Goal: Task Accomplishment & Management: Complete application form

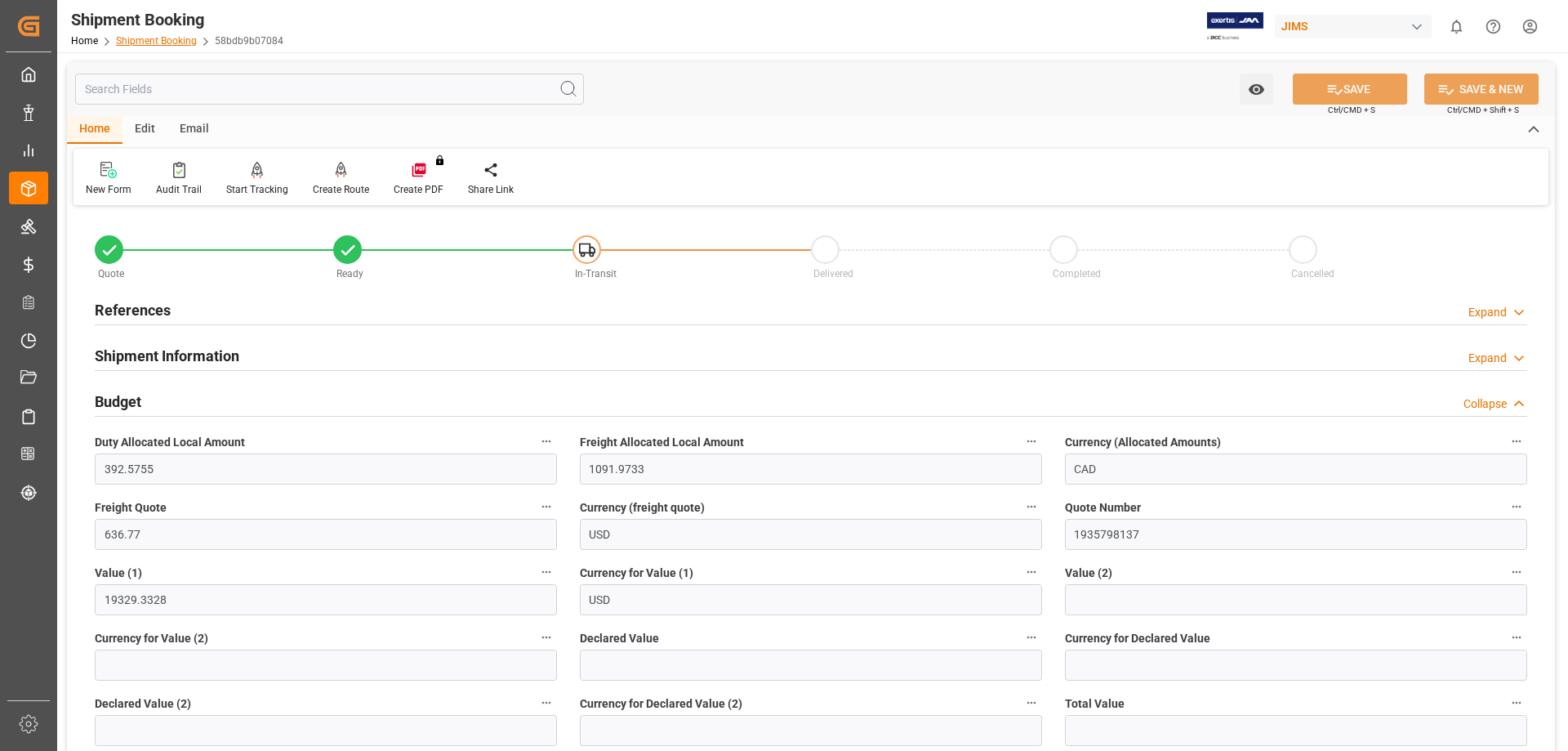
click at [144, 42] on link "Shipment Booking" at bounding box center [156, 40] width 81 height 11
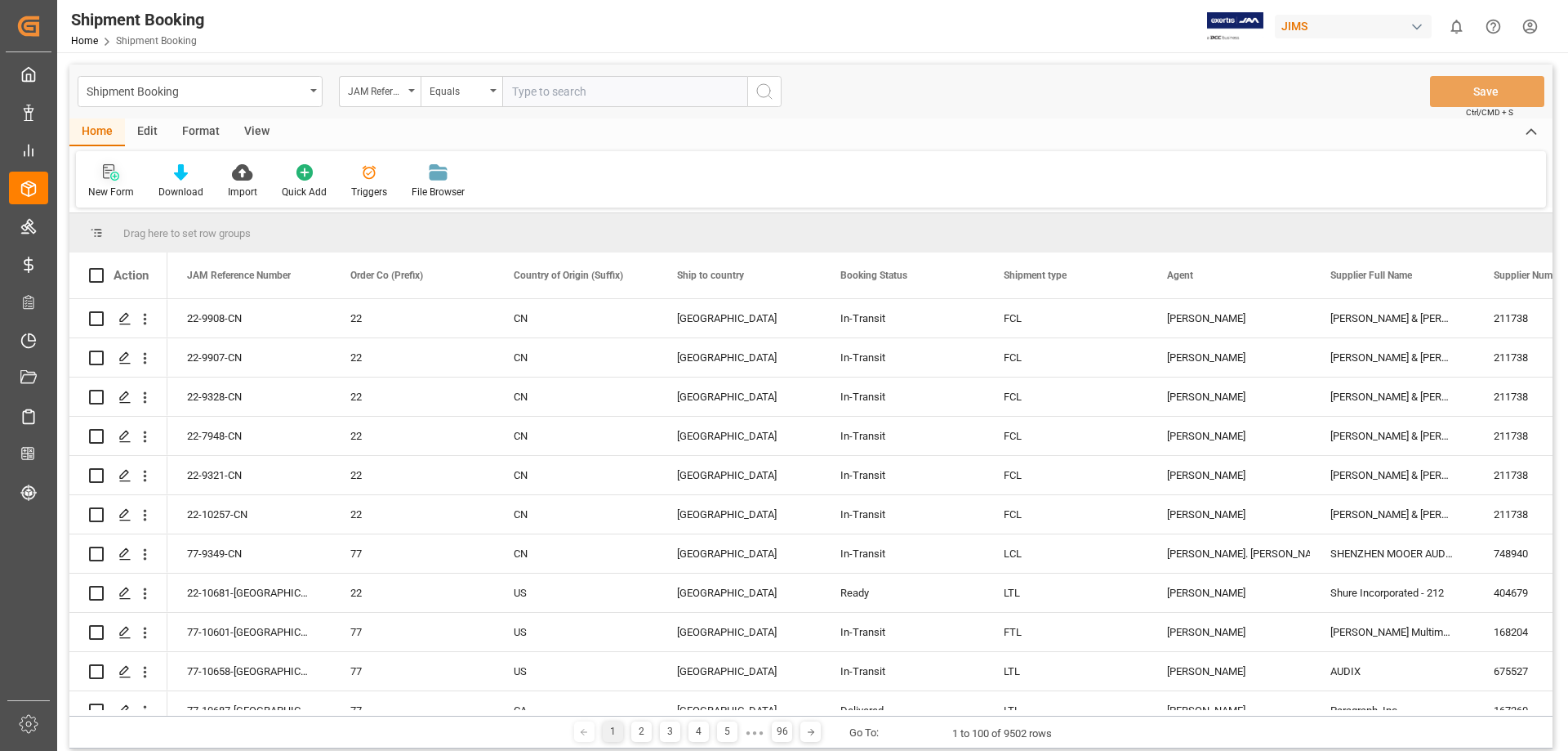
click at [110, 184] on div "New Form" at bounding box center [110, 191] width 46 height 15
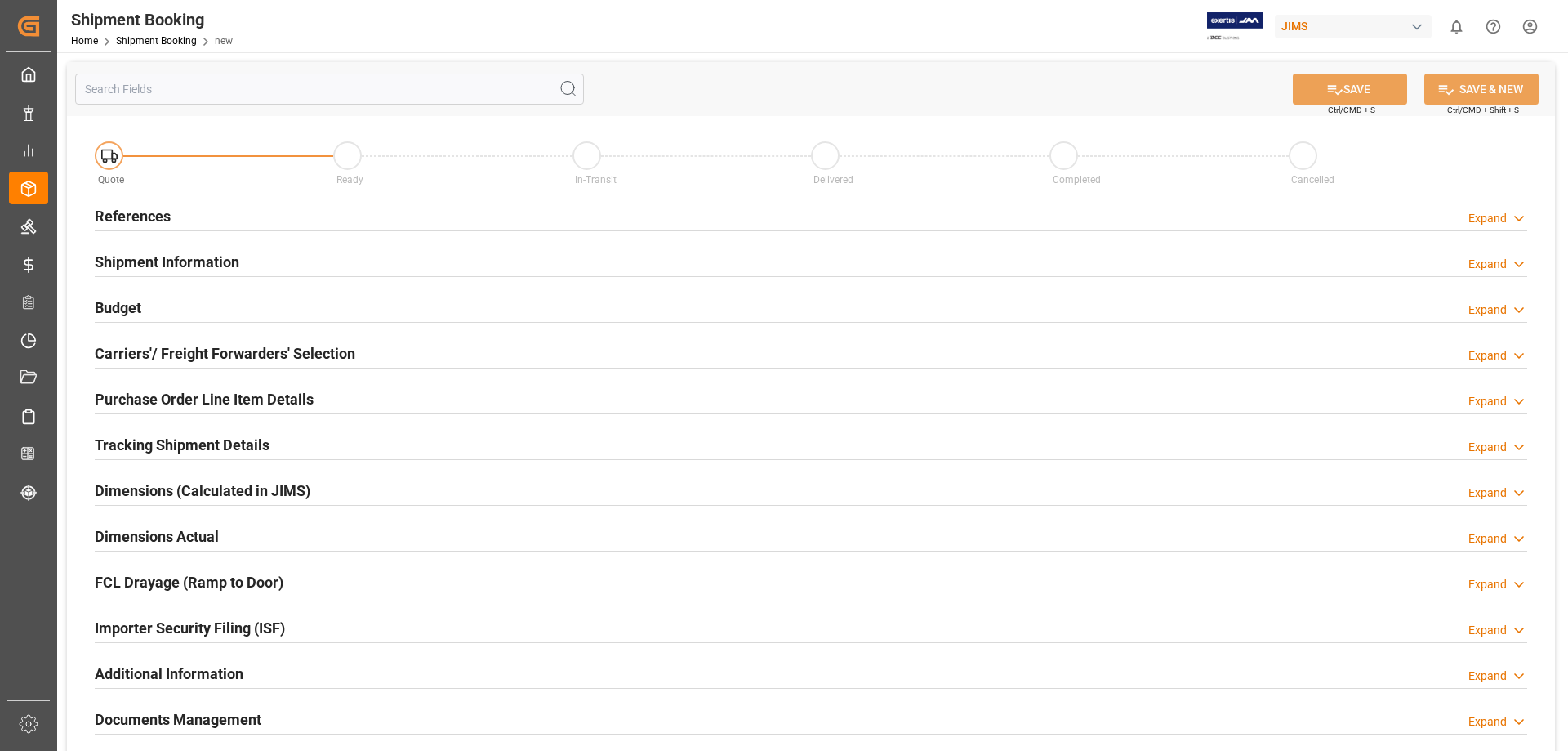
click at [124, 221] on h2 "References" at bounding box center [132, 216] width 76 height 22
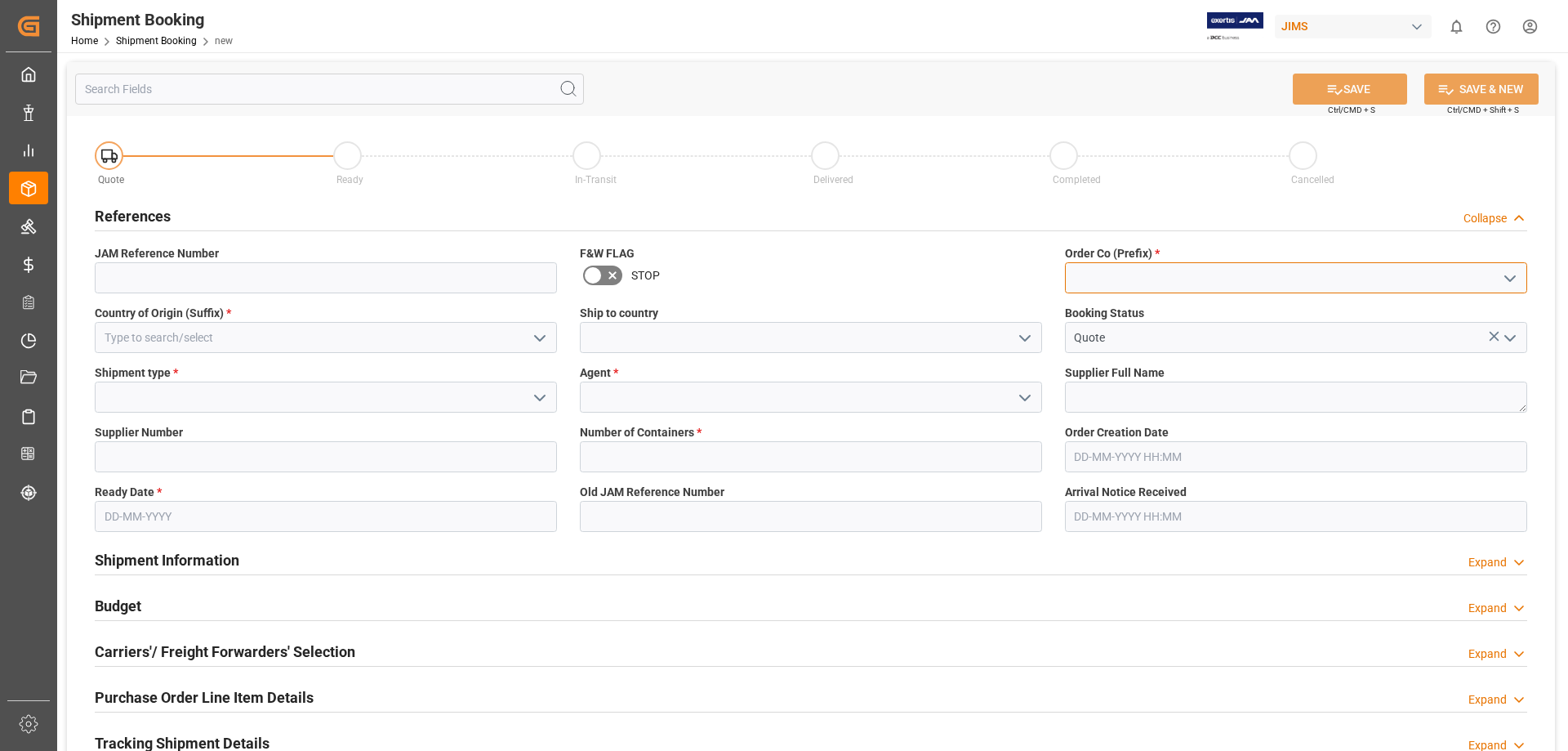
click at [1102, 282] on input at bounding box center [1297, 278] width 463 height 31
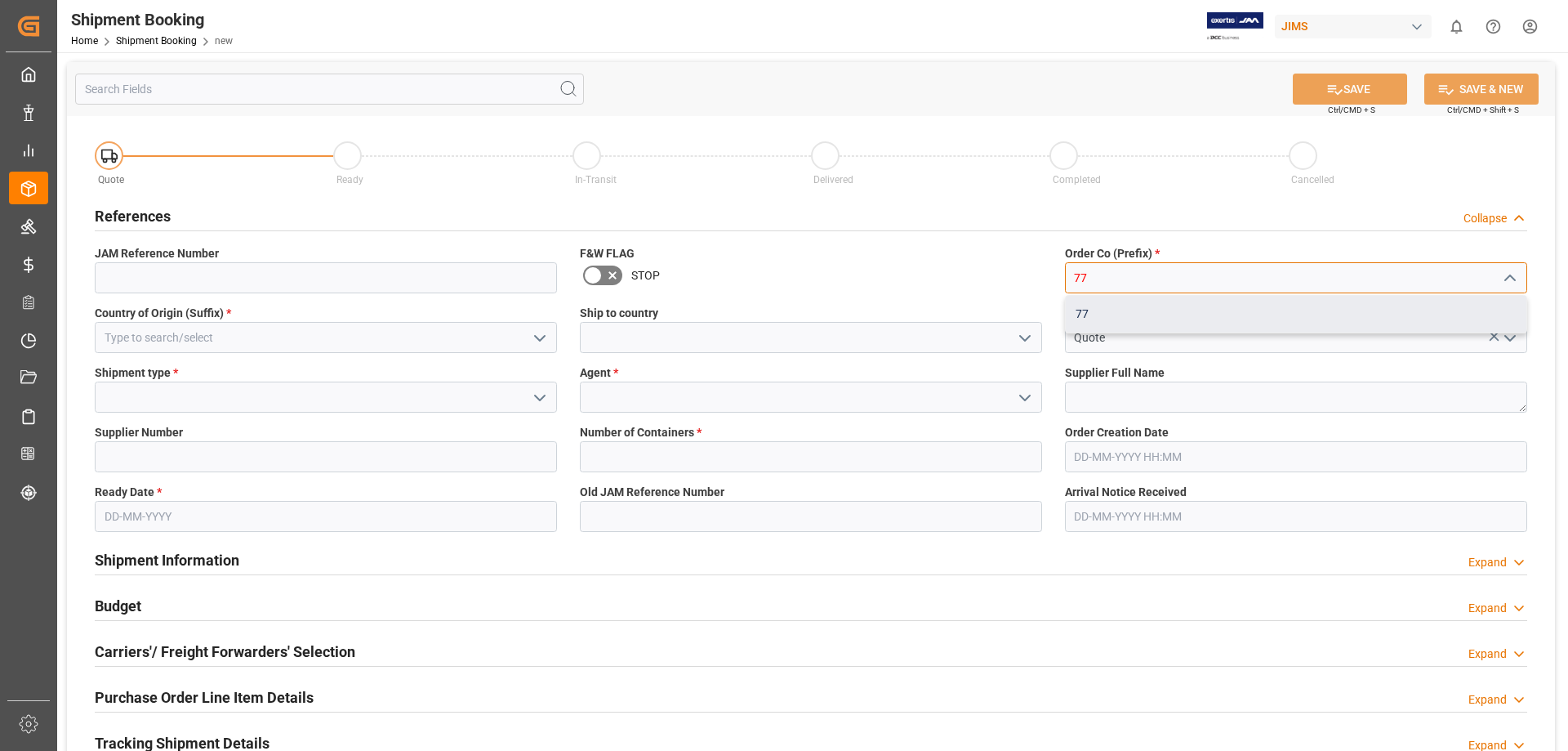
click at [1116, 314] on div "77" at bounding box center [1297, 314] width 461 height 37
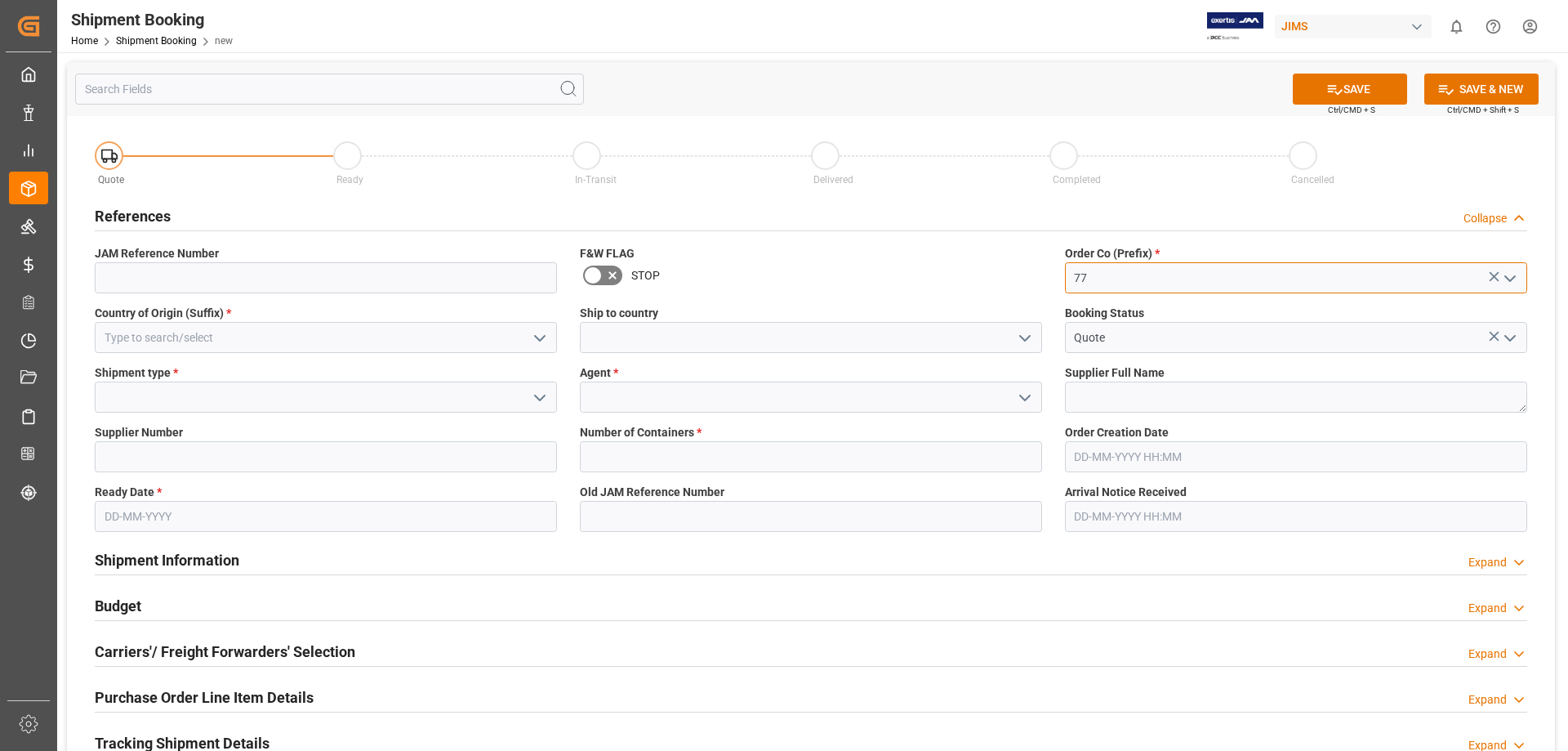
type input "77"
click at [624, 400] on input at bounding box center [811, 398] width 463 height 31
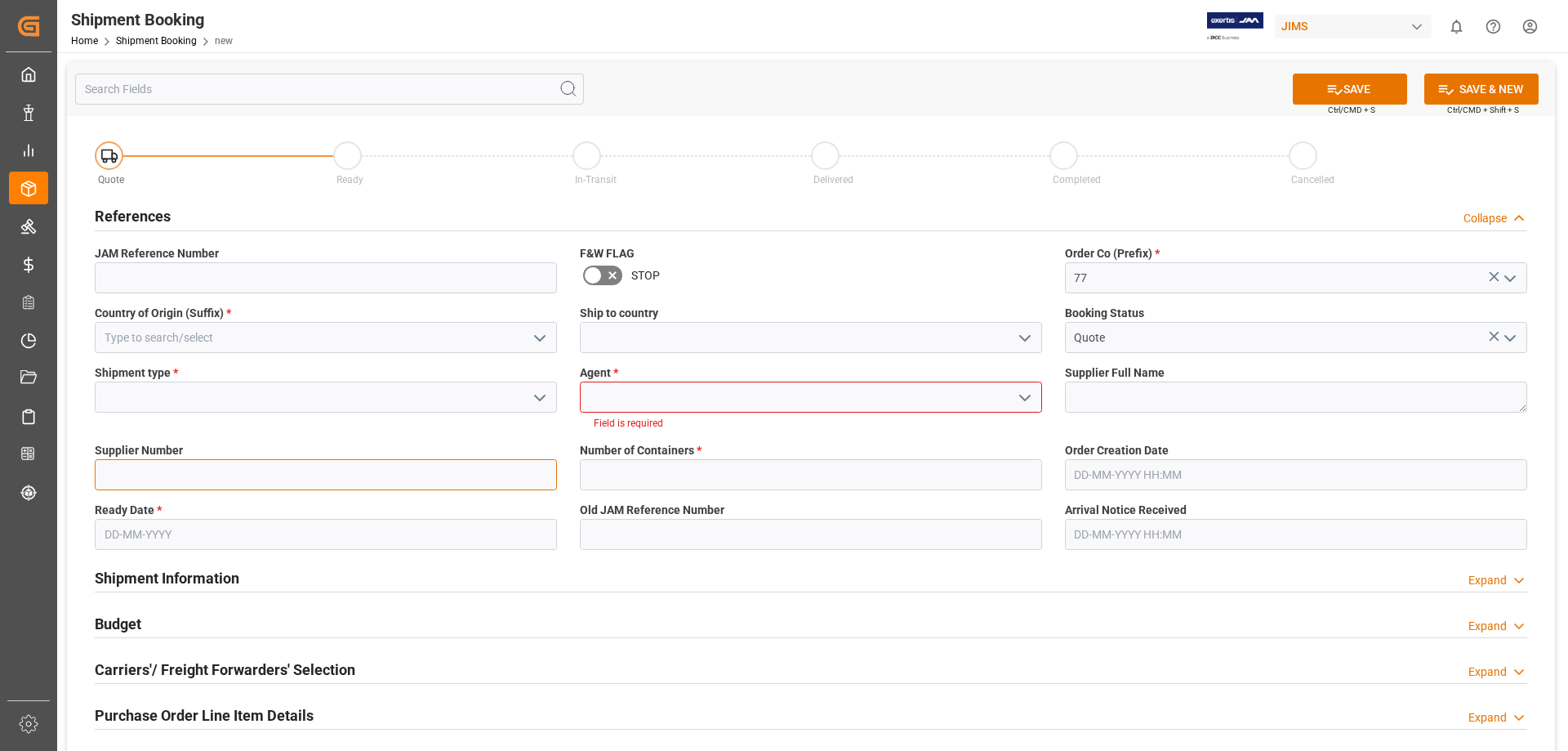
click at [249, 454] on div "Supplier Number" at bounding box center [326, 466] width 485 height 60
paste input "181970"
type input "181970"
click at [633, 396] on input at bounding box center [811, 398] width 463 height 31
click at [1020, 399] on icon "open menu" at bounding box center [1024, 398] width 20 height 20
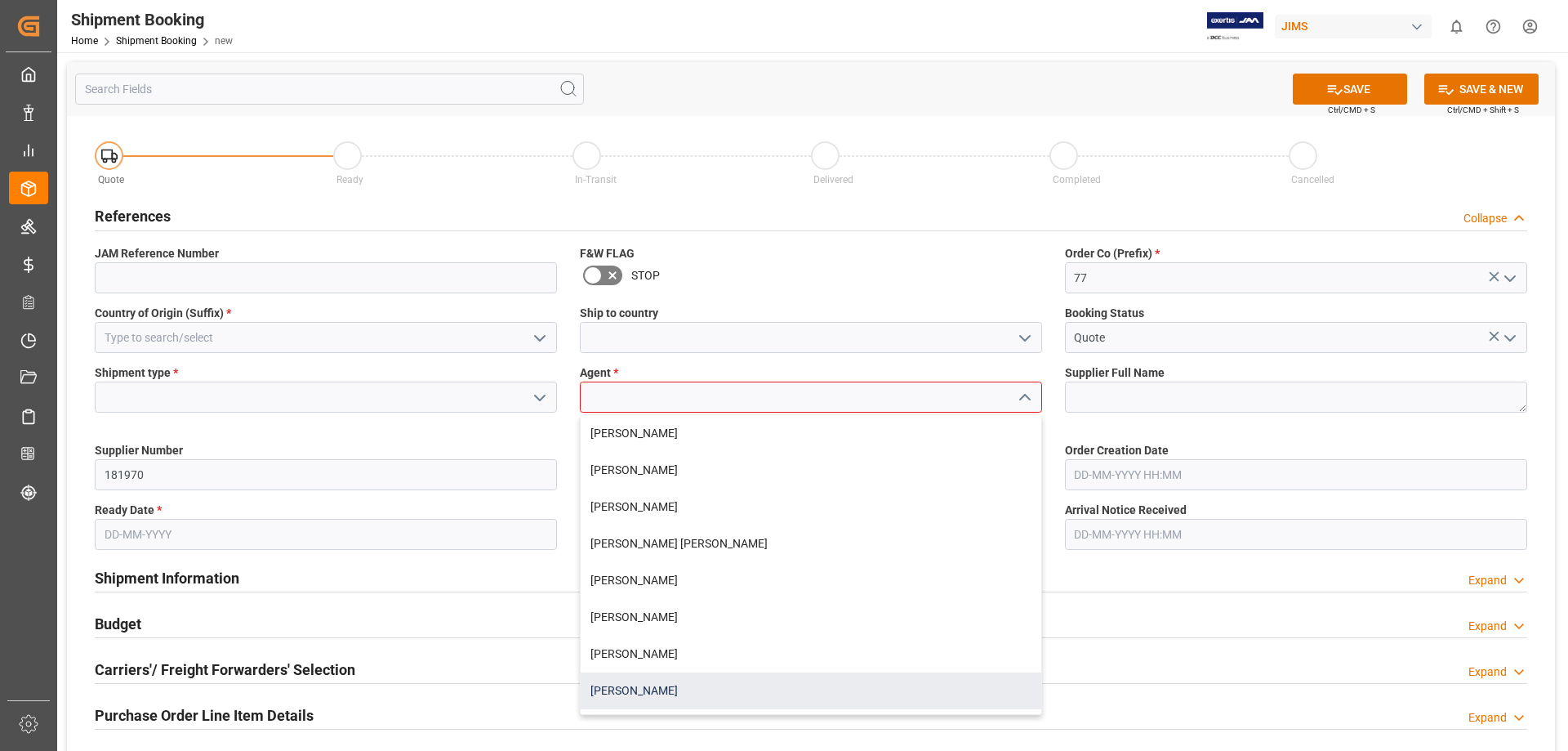
click at [666, 698] on div "[PERSON_NAME]" at bounding box center [811, 691] width 461 height 37
type input "[PERSON_NAME]"
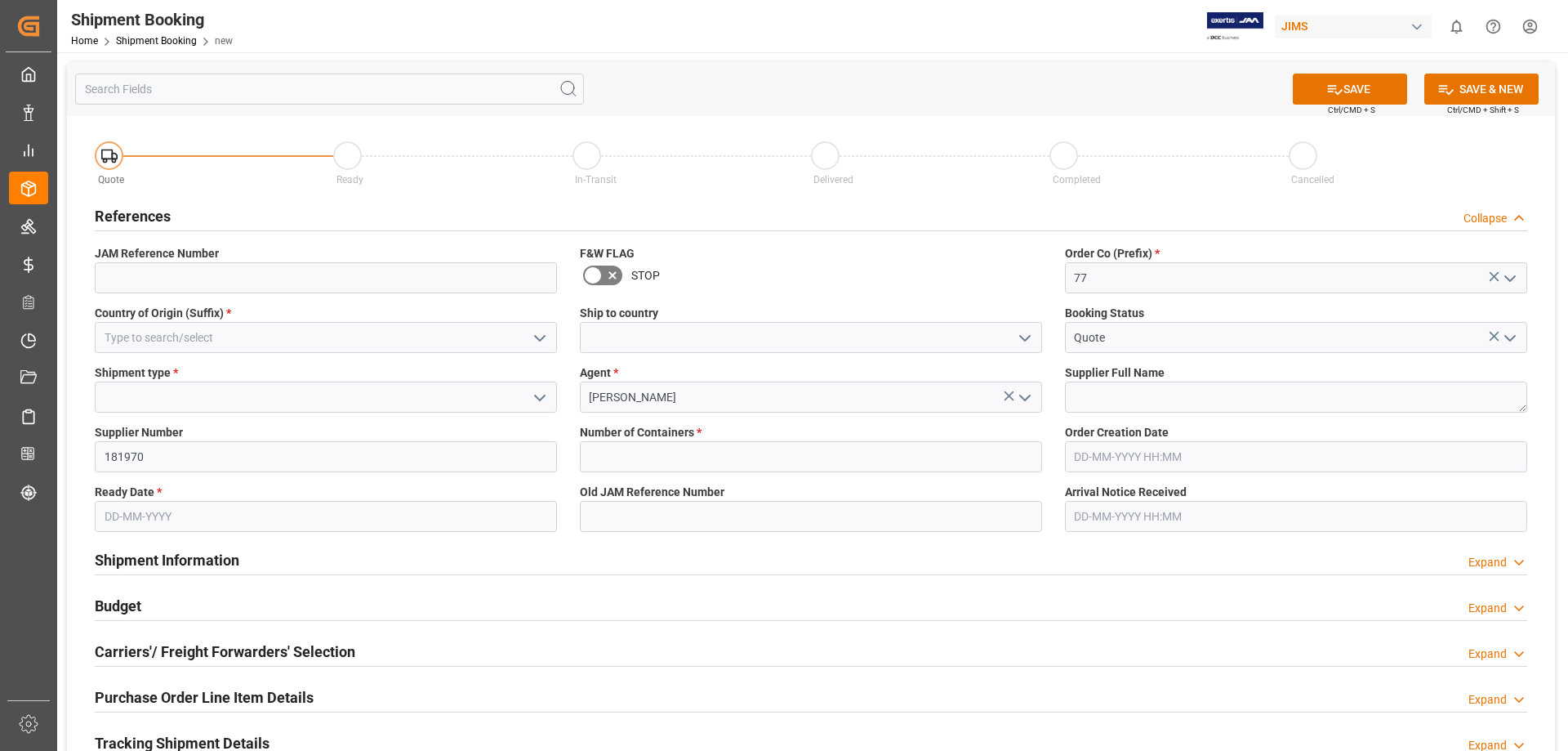
click at [530, 334] on icon "open menu" at bounding box center [539, 339] width 20 height 20
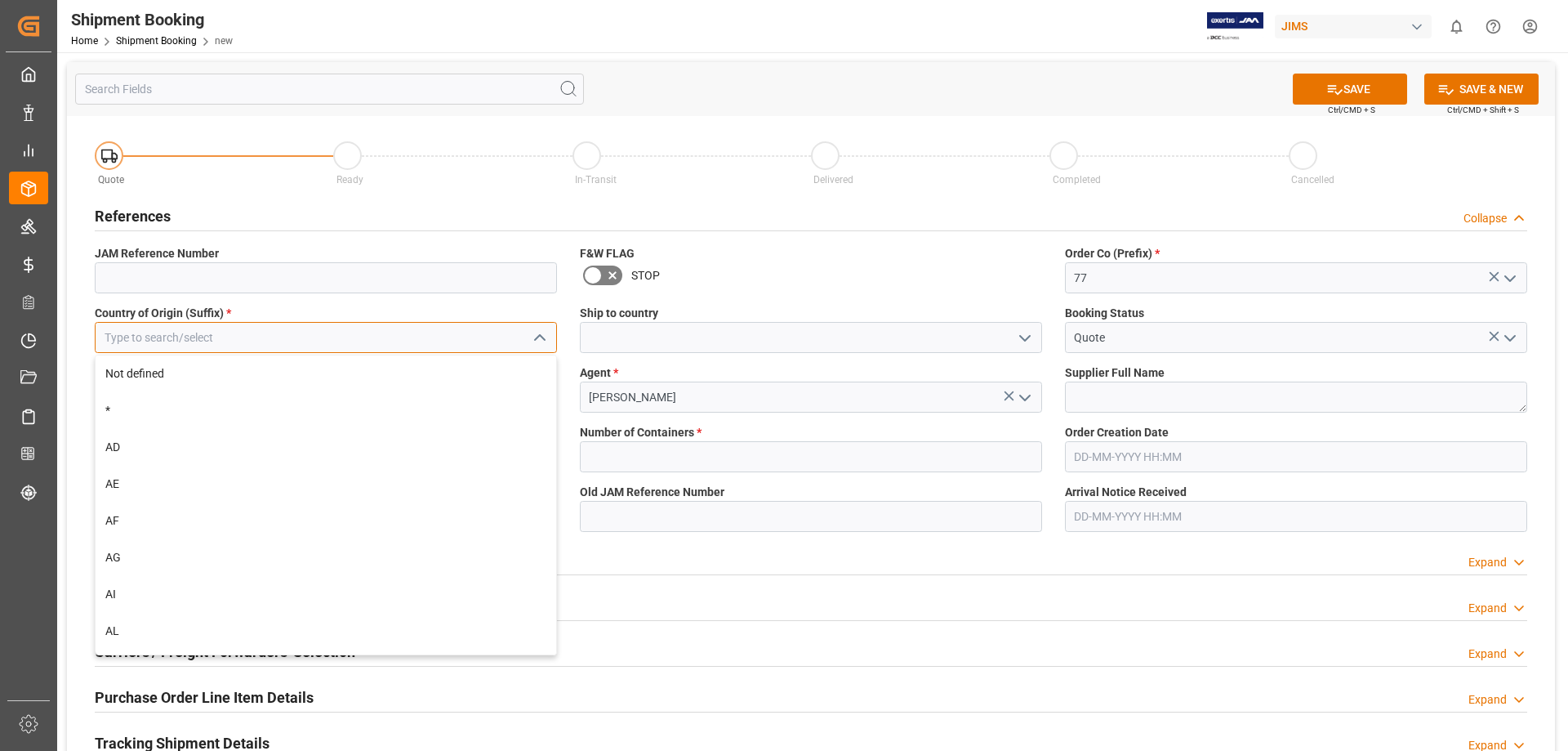
click at [357, 346] on input at bounding box center [326, 338] width 463 height 31
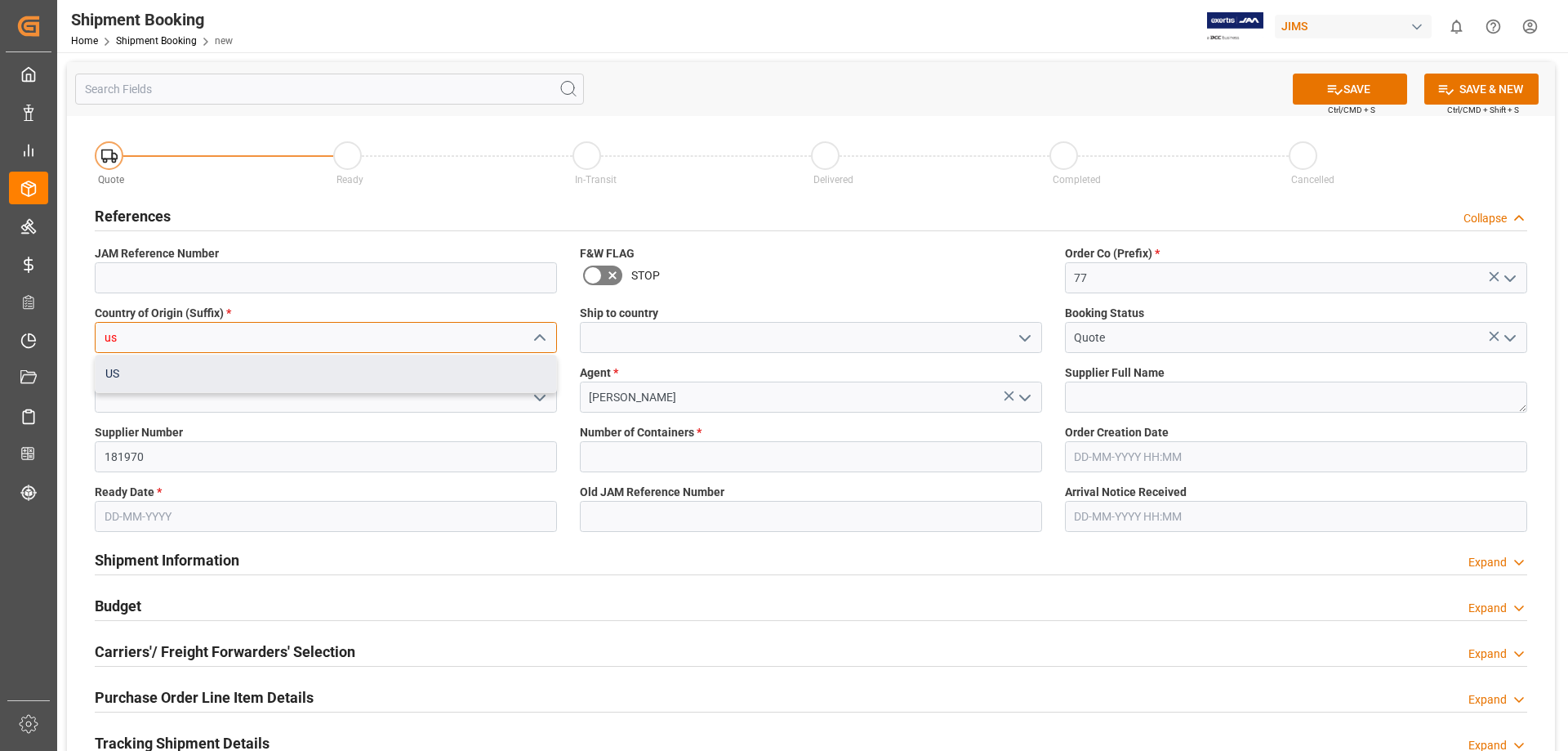
click at [358, 369] on div "US" at bounding box center [326, 374] width 461 height 37
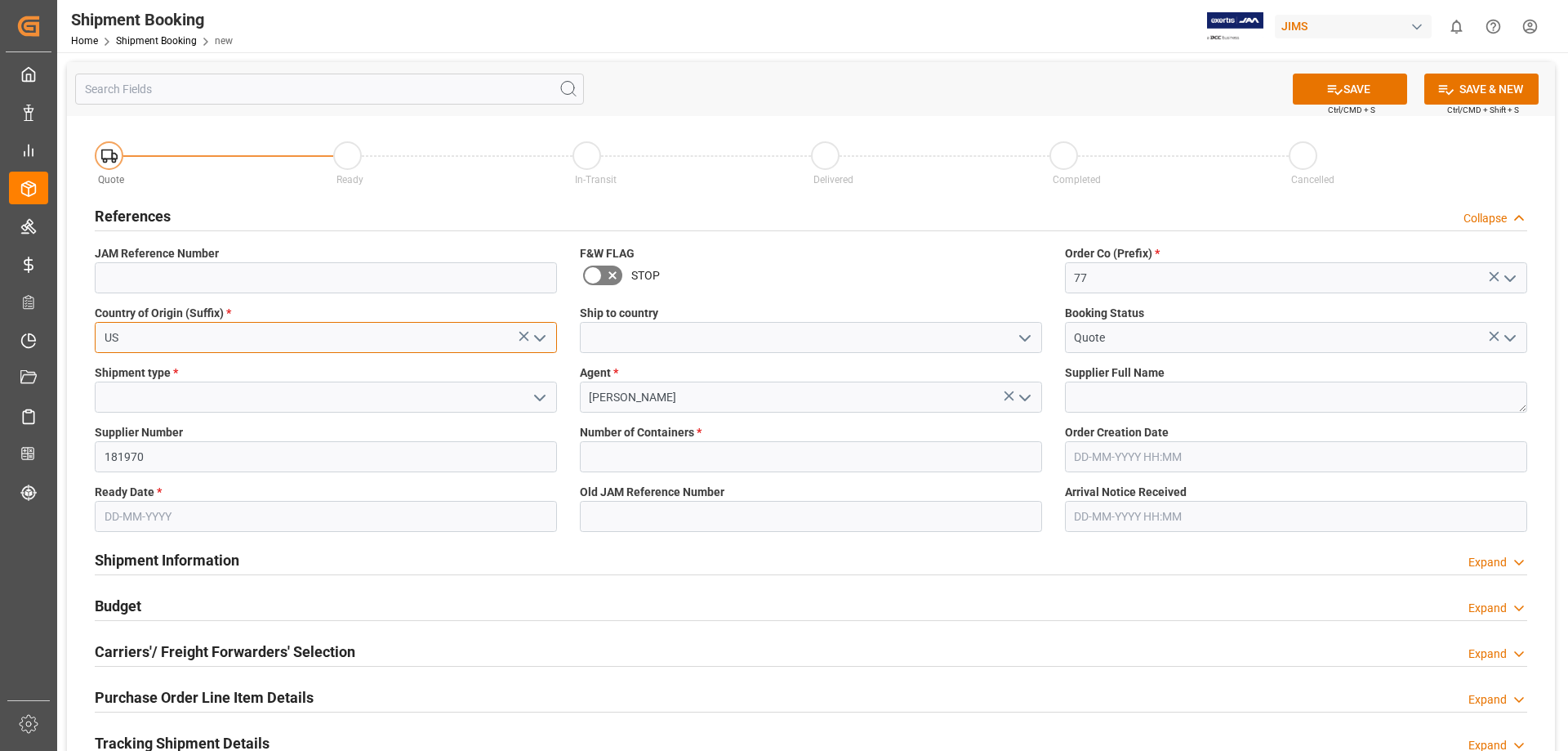
type input "US"
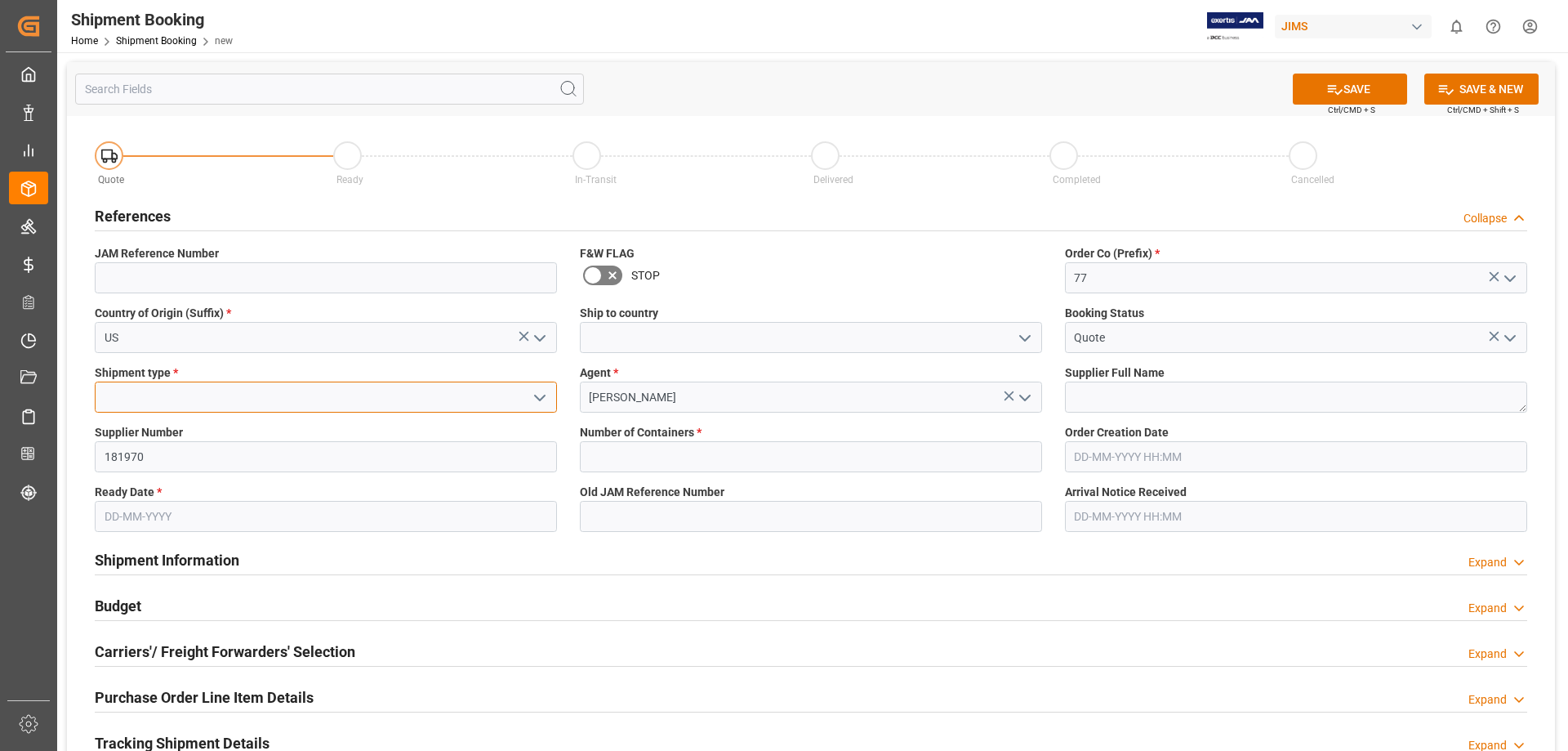
click at [359, 393] on input at bounding box center [326, 398] width 463 height 31
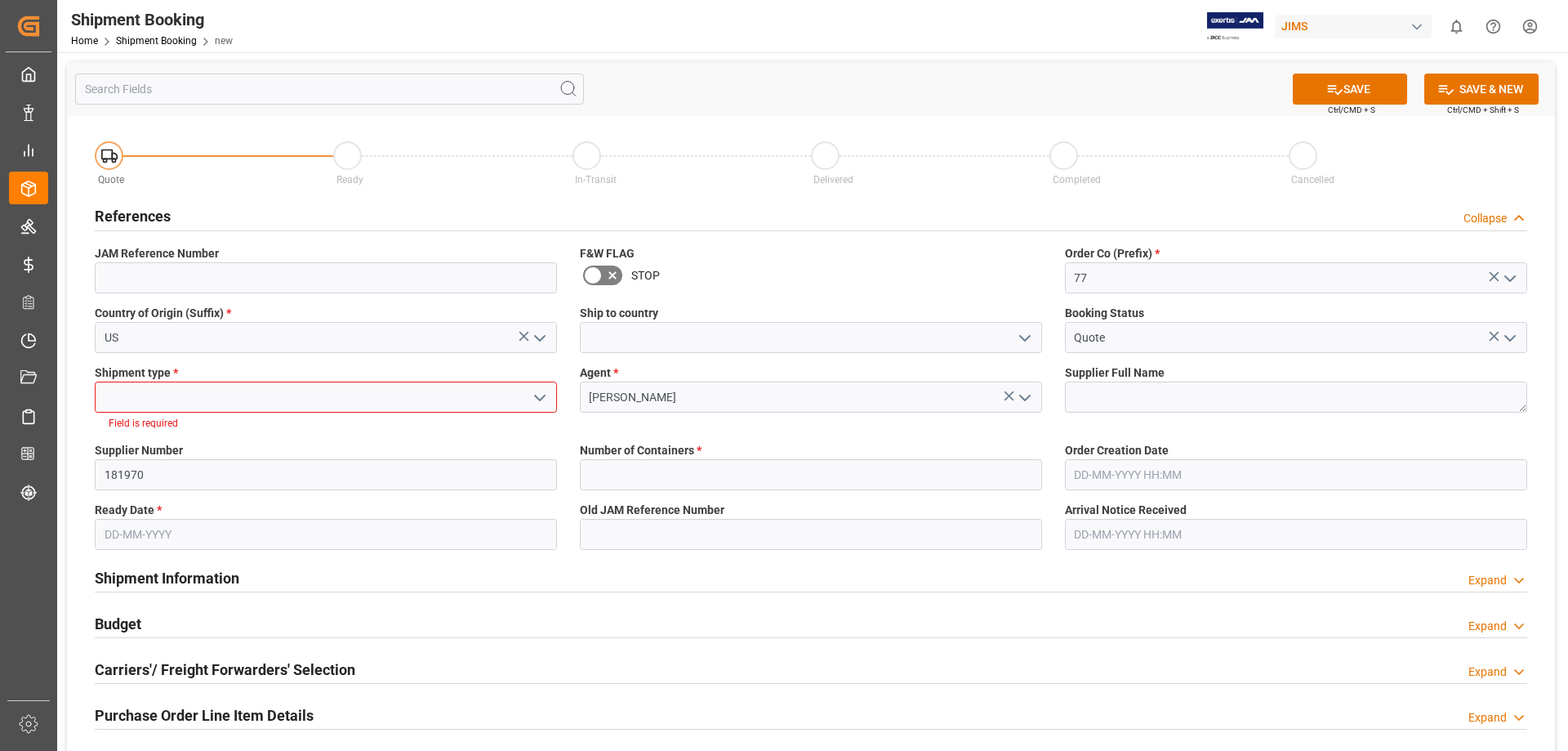
click at [536, 404] on icon "open menu" at bounding box center [539, 398] width 20 height 20
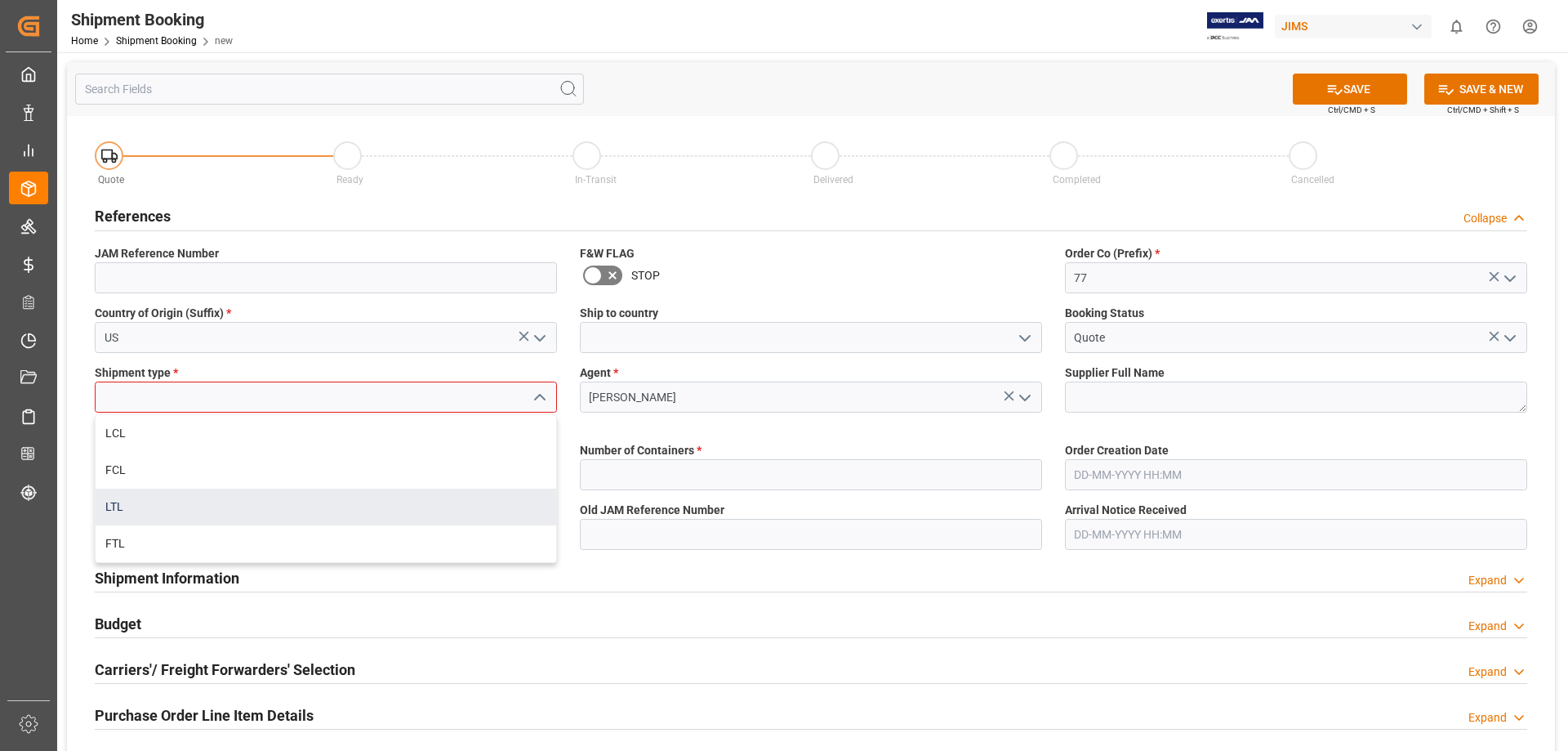
click at [422, 494] on div "LTL" at bounding box center [326, 507] width 461 height 37
type input "LTL"
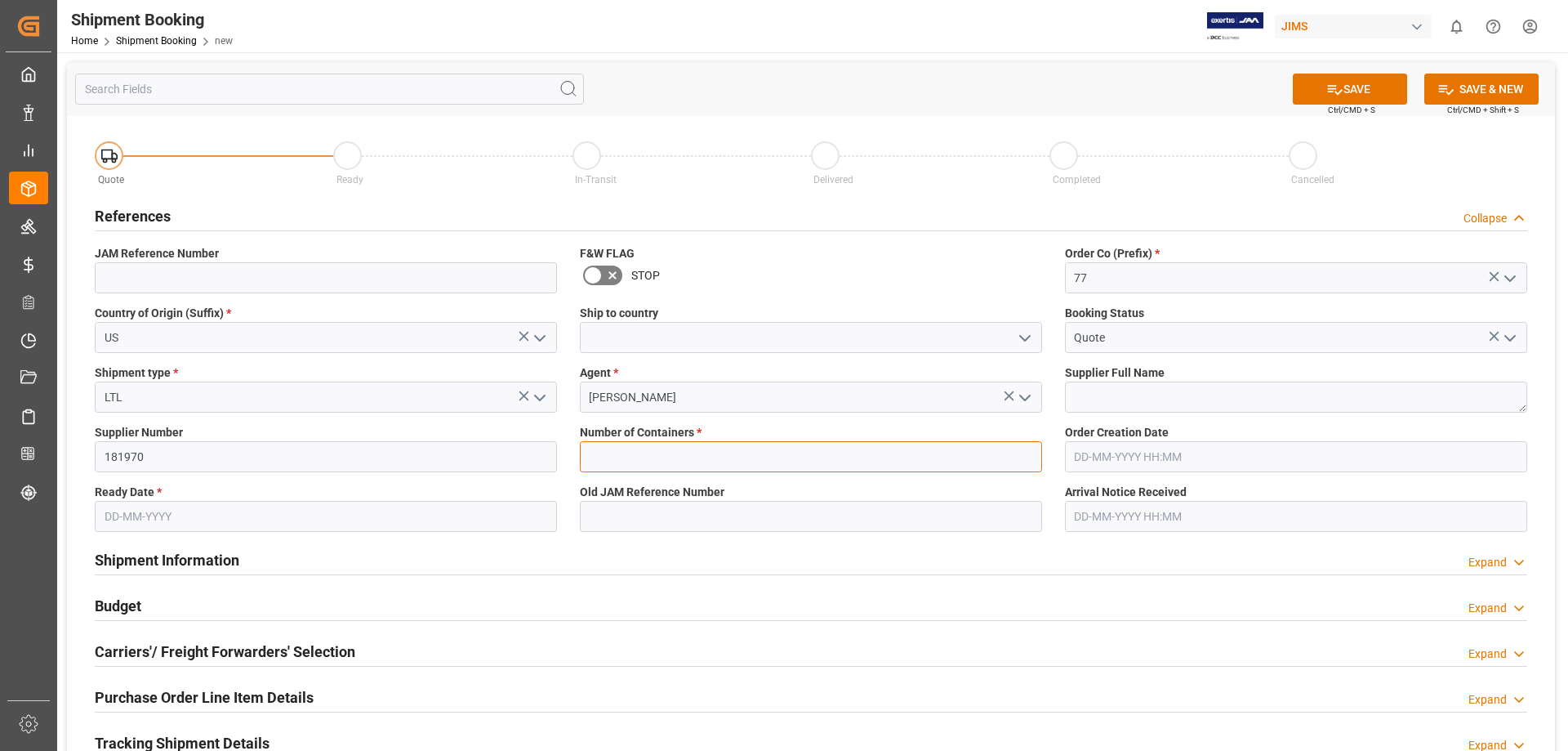
click at [661, 450] on input "text" at bounding box center [811, 457] width 463 height 31
type input "0"
click at [132, 517] on input "text" at bounding box center [326, 517] width 463 height 31
click at [116, 462] on span "25" at bounding box center [116, 465] width 10 height 11
type input "25-08-2025"
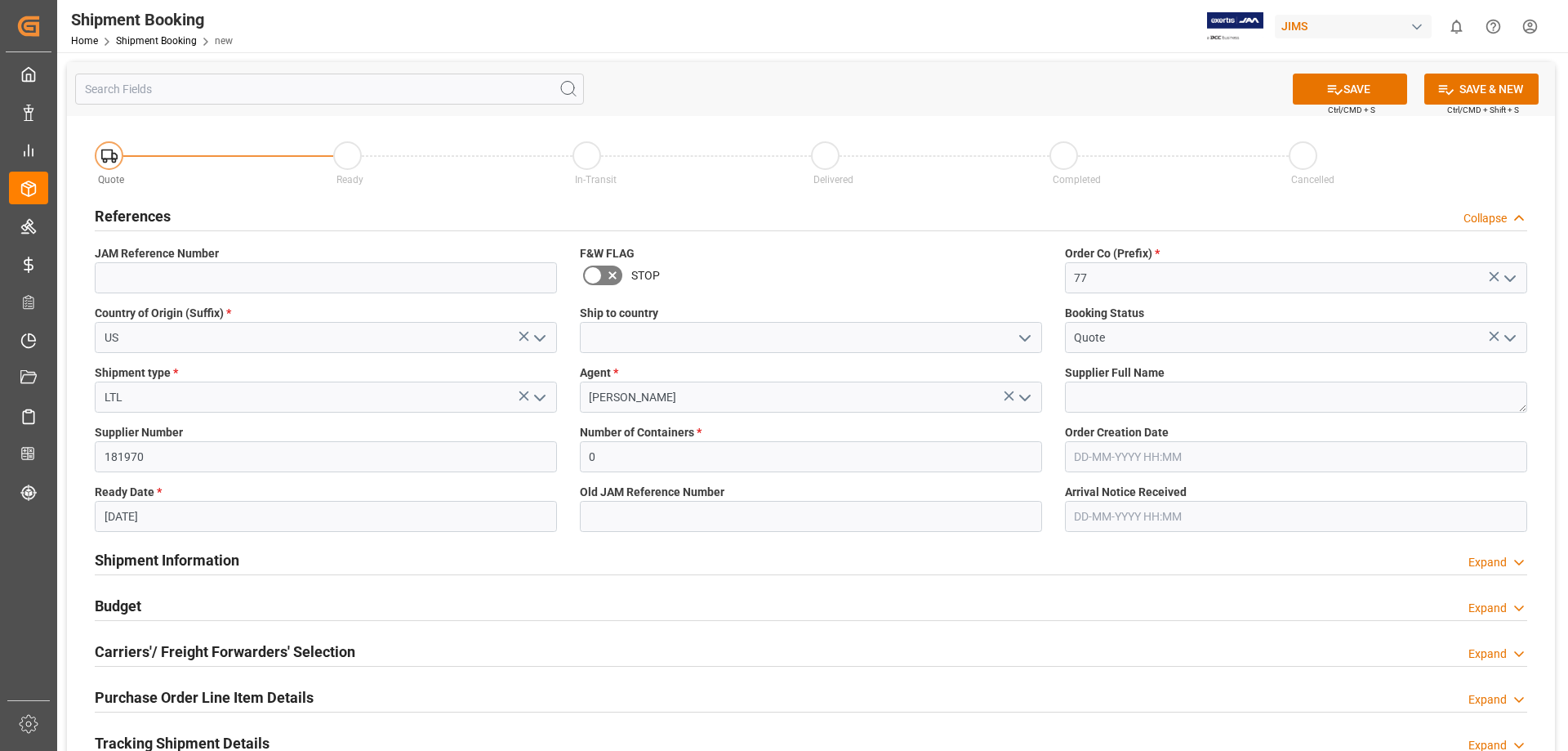
click at [727, 587] on div "Budget Expand" at bounding box center [811, 607] width 1455 height 46
click at [1026, 339] on icon "open menu" at bounding box center [1024, 339] width 20 height 20
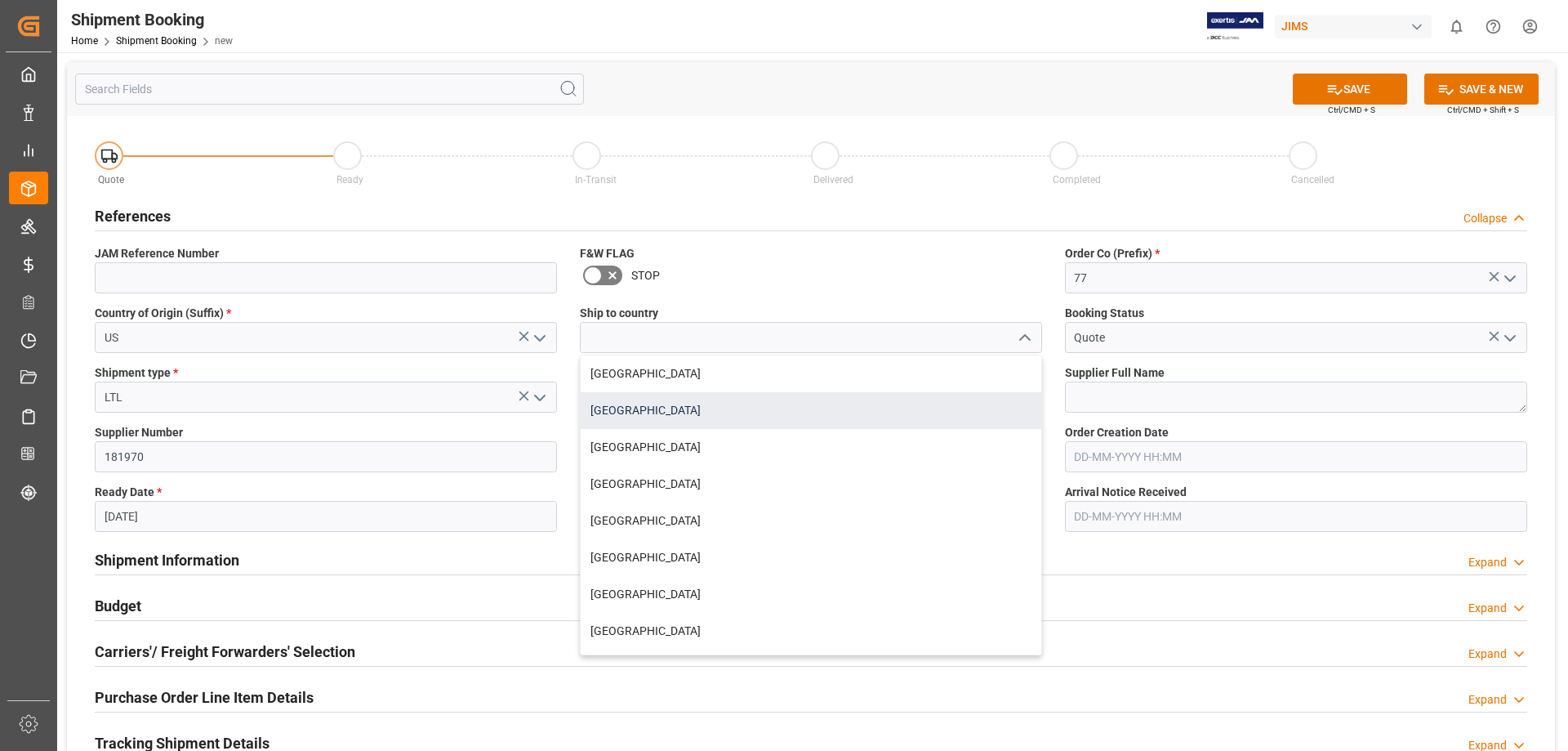
click at [927, 400] on div "United States" at bounding box center [811, 411] width 461 height 37
type input "United States"
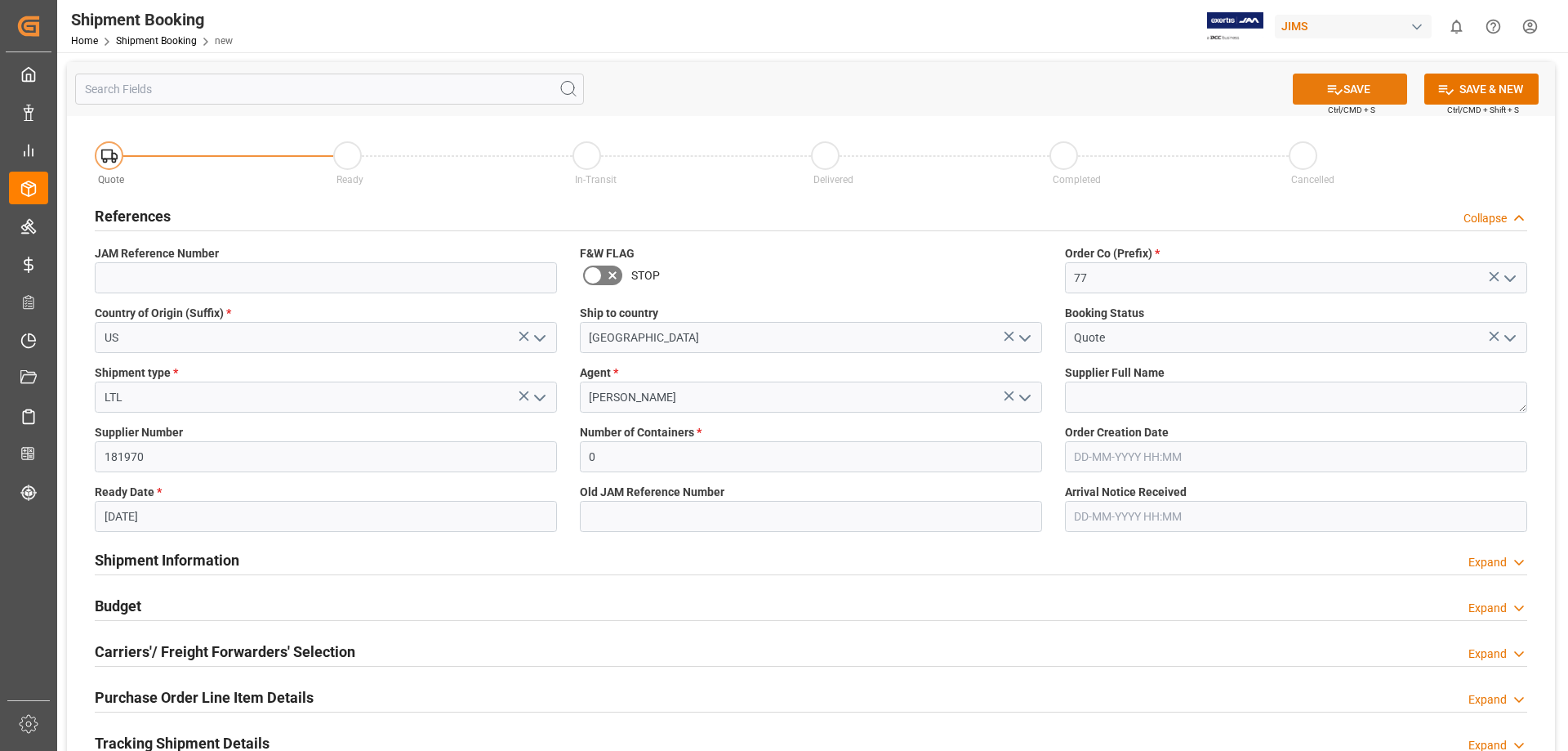
click at [1333, 91] on icon at bounding box center [1335, 90] width 17 height 17
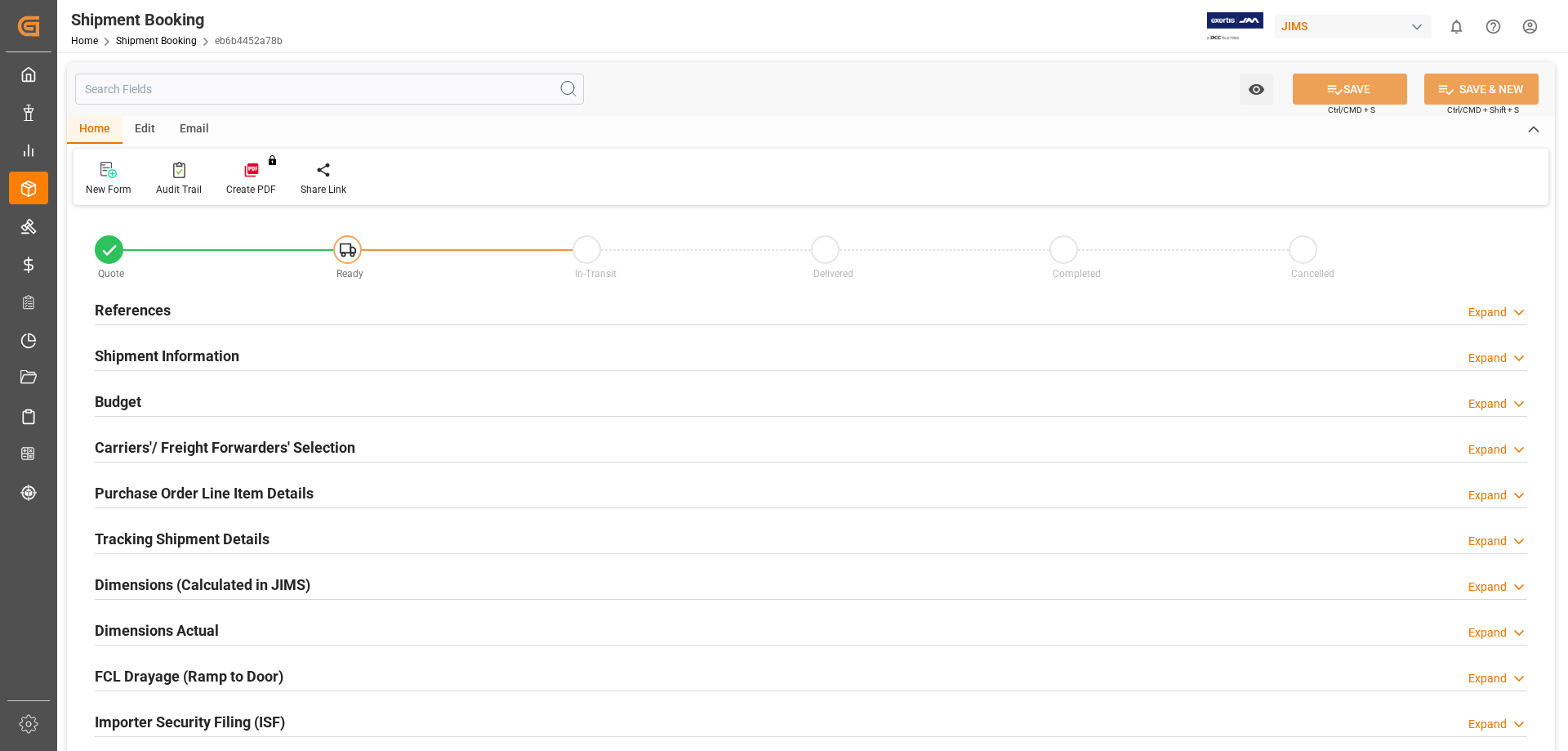
type input "0"
type input "25-08-2025"
click at [133, 316] on h2 "References" at bounding box center [132, 310] width 76 height 22
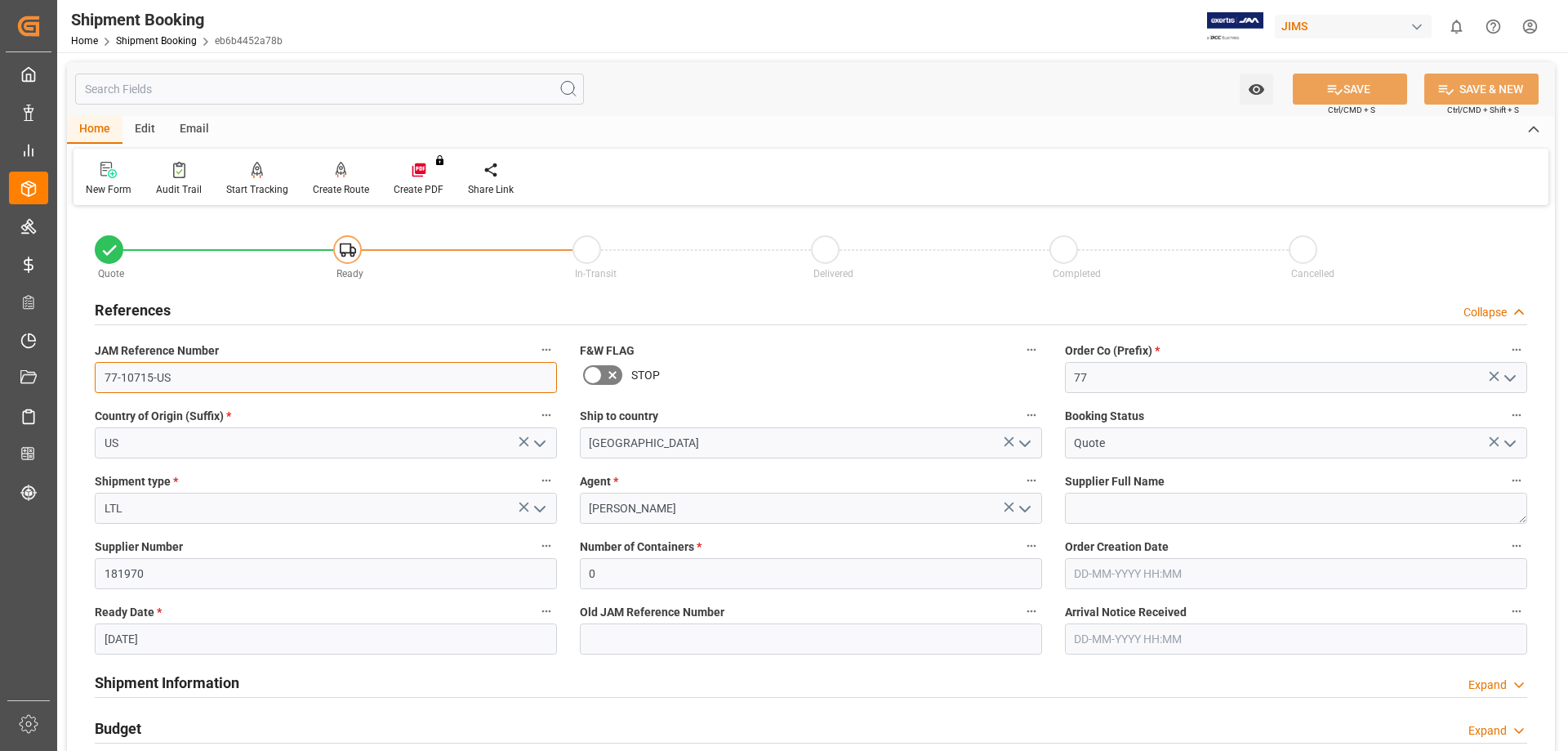
drag, startPoint x: 195, startPoint y: 374, endPoint x: 0, endPoint y: 226, distance: 244.8
click at [61, 374] on div "Watch Option SAVE Ctrl/CMD + S SAVE & NEW Ctrl/CMD + Shift + S Home Edit Email …" at bounding box center [811, 710] width 1508 height 1317
click at [879, 300] on div "References Collapse" at bounding box center [811, 309] width 1432 height 31
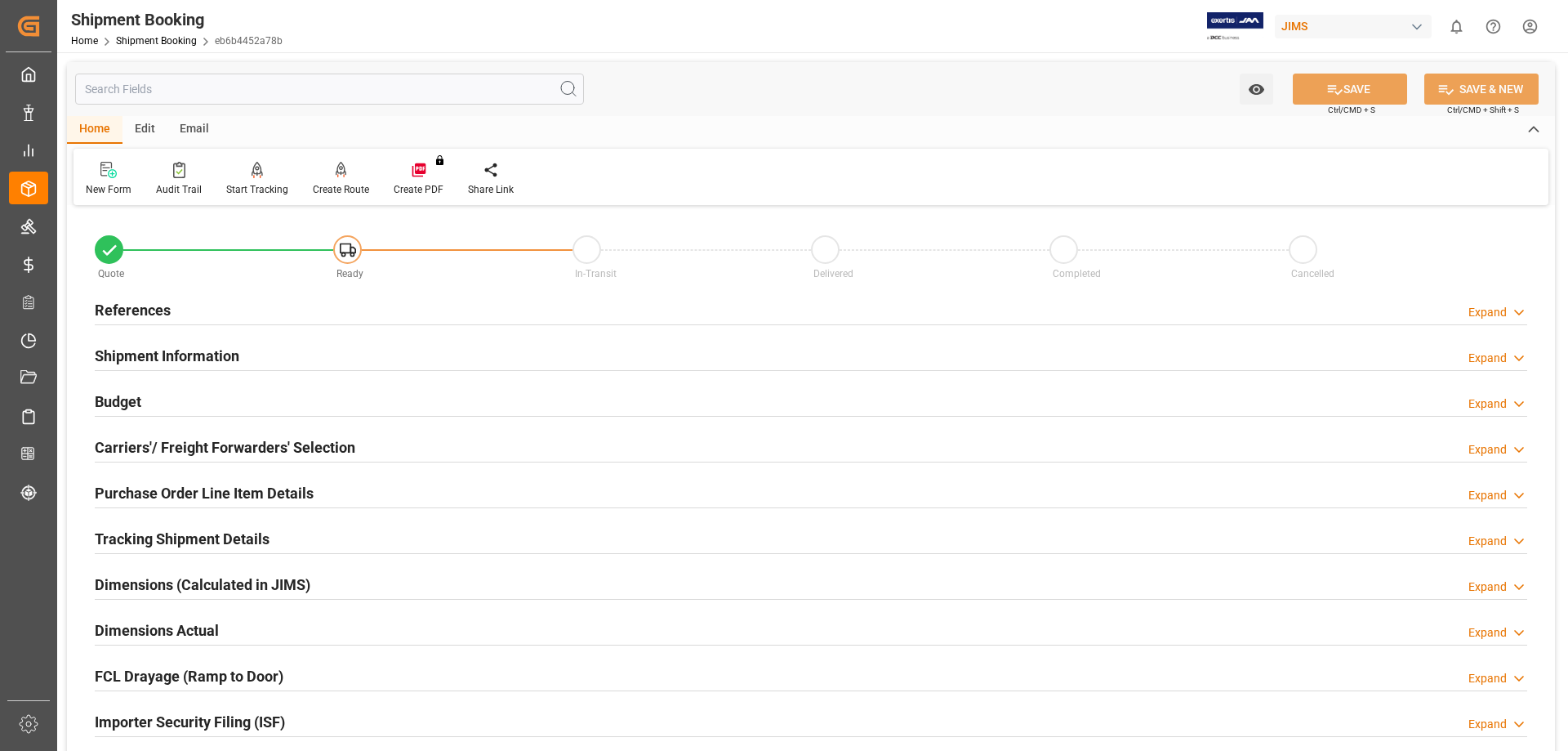
click at [153, 309] on h2 "References" at bounding box center [132, 310] width 76 height 22
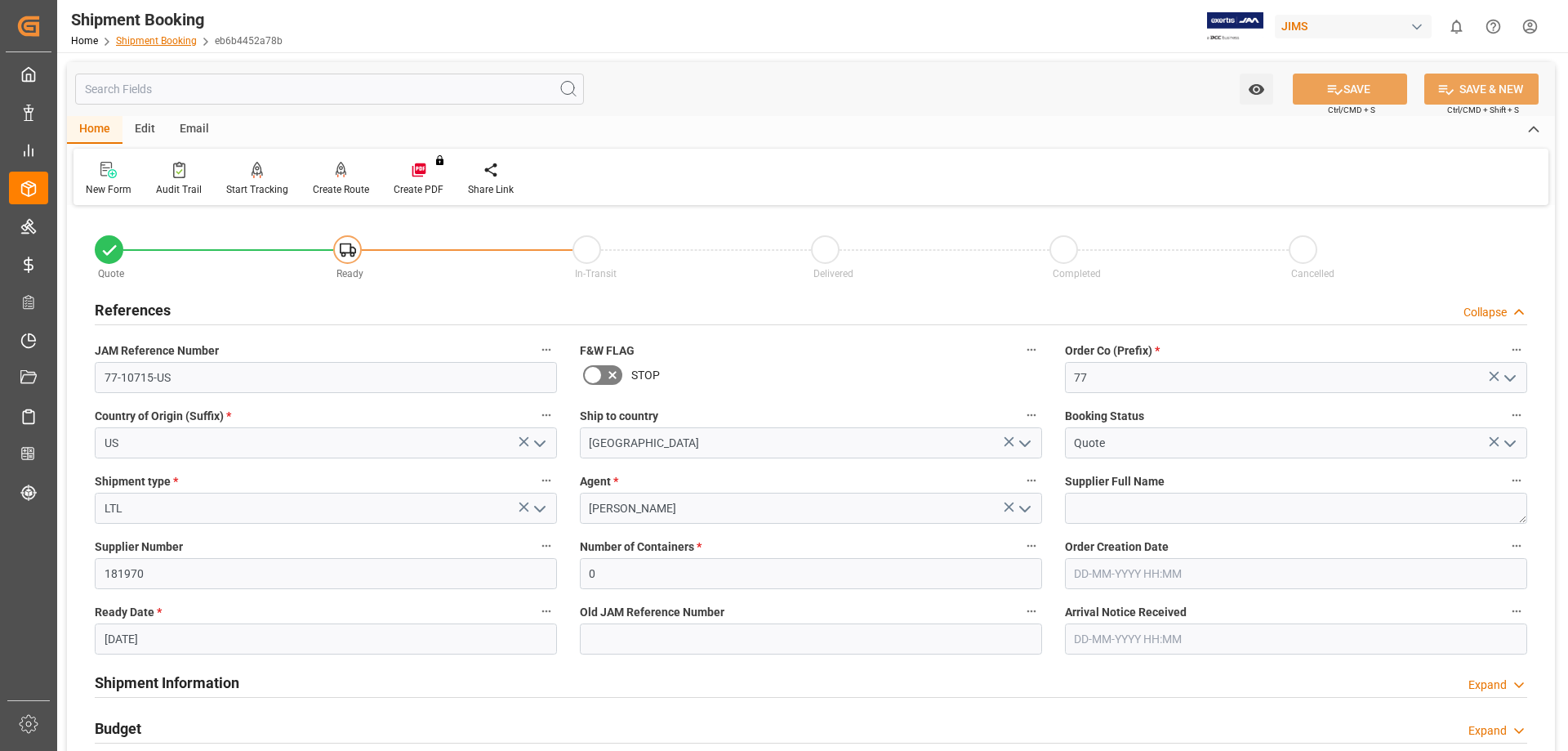
click at [154, 42] on link "Shipment Booking" at bounding box center [156, 40] width 81 height 11
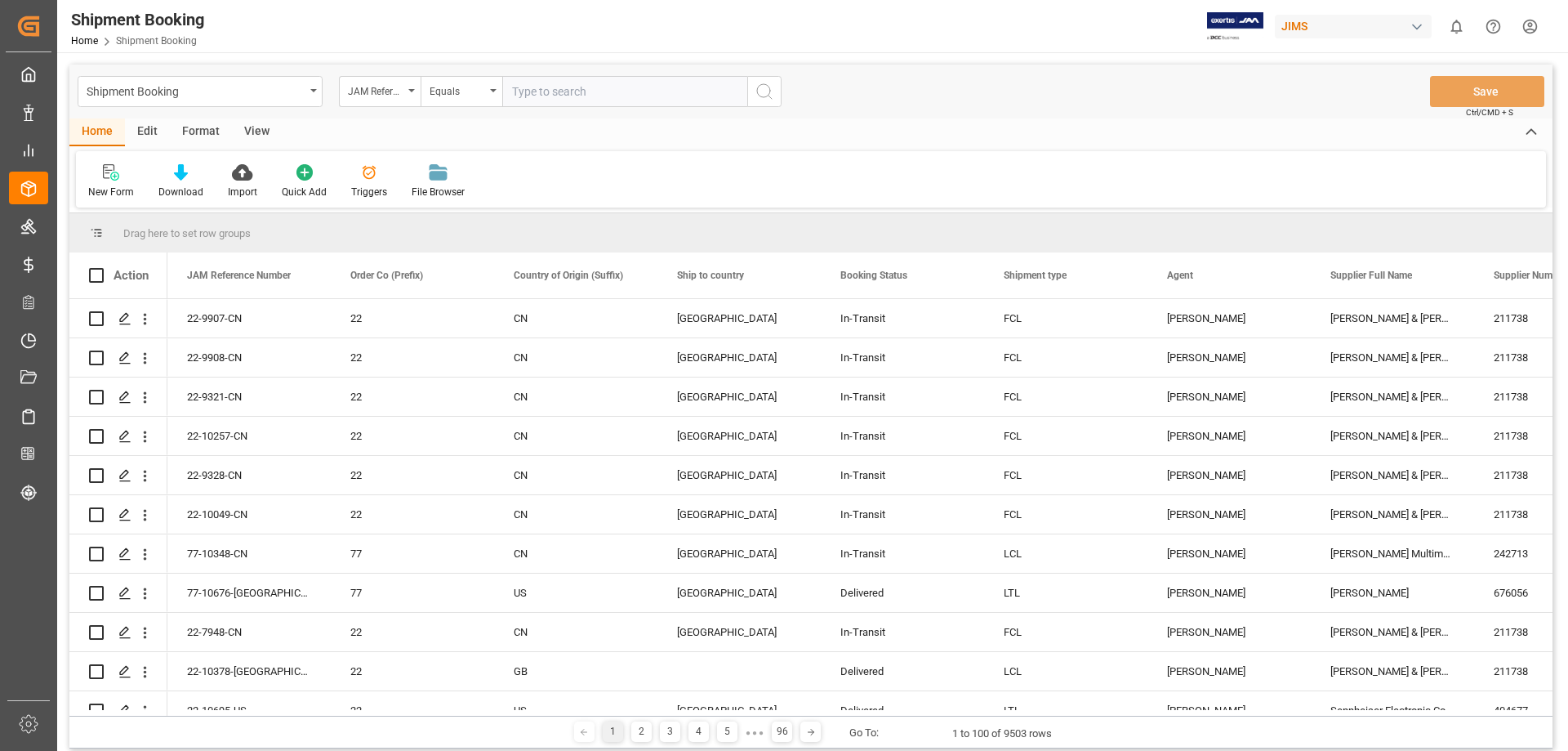
click at [545, 87] on input "text" at bounding box center [625, 91] width 245 height 31
type input "7"
type input "77-10637-us"
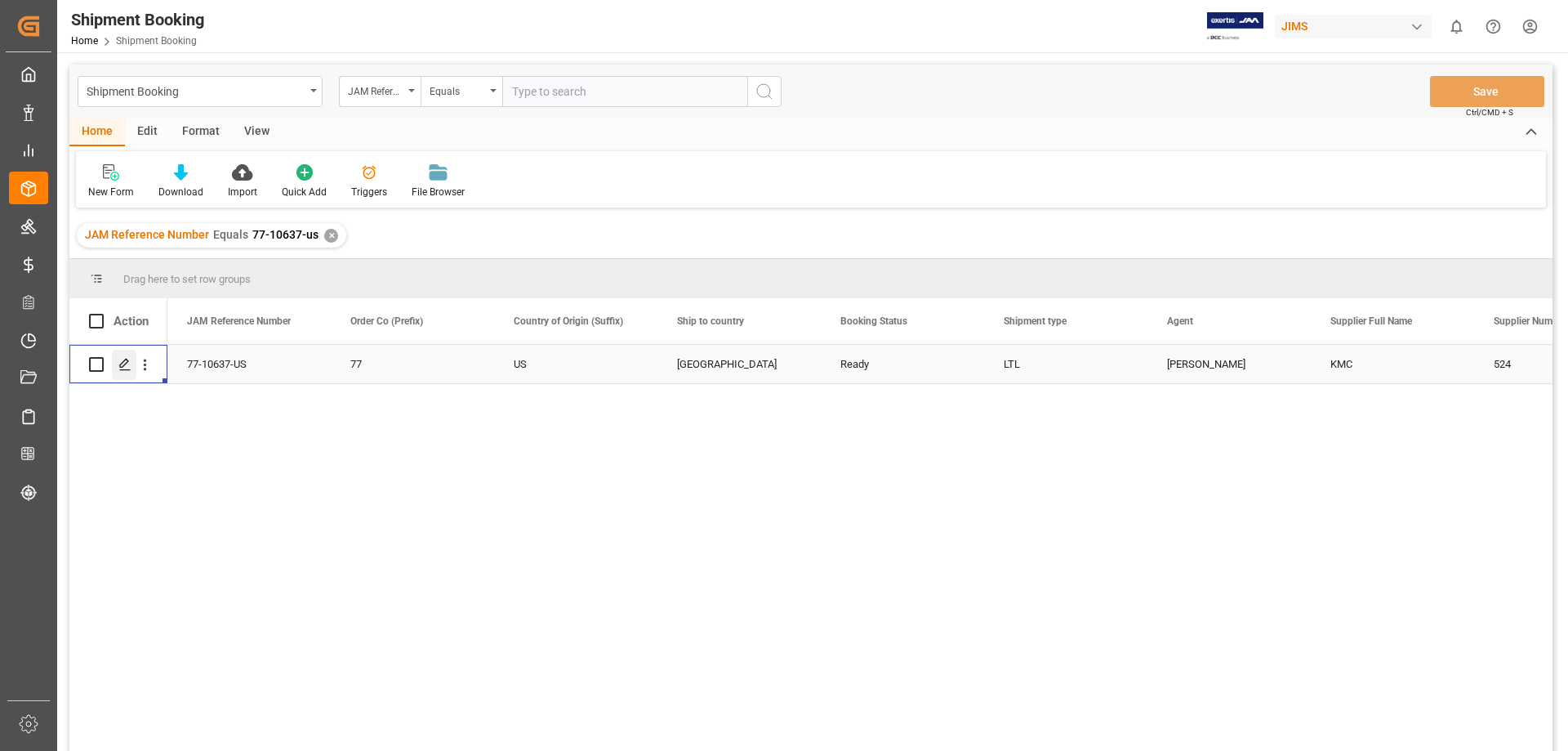
click at [129, 369] on icon "Press SPACE to select this row." at bounding box center [124, 364] width 13 height 13
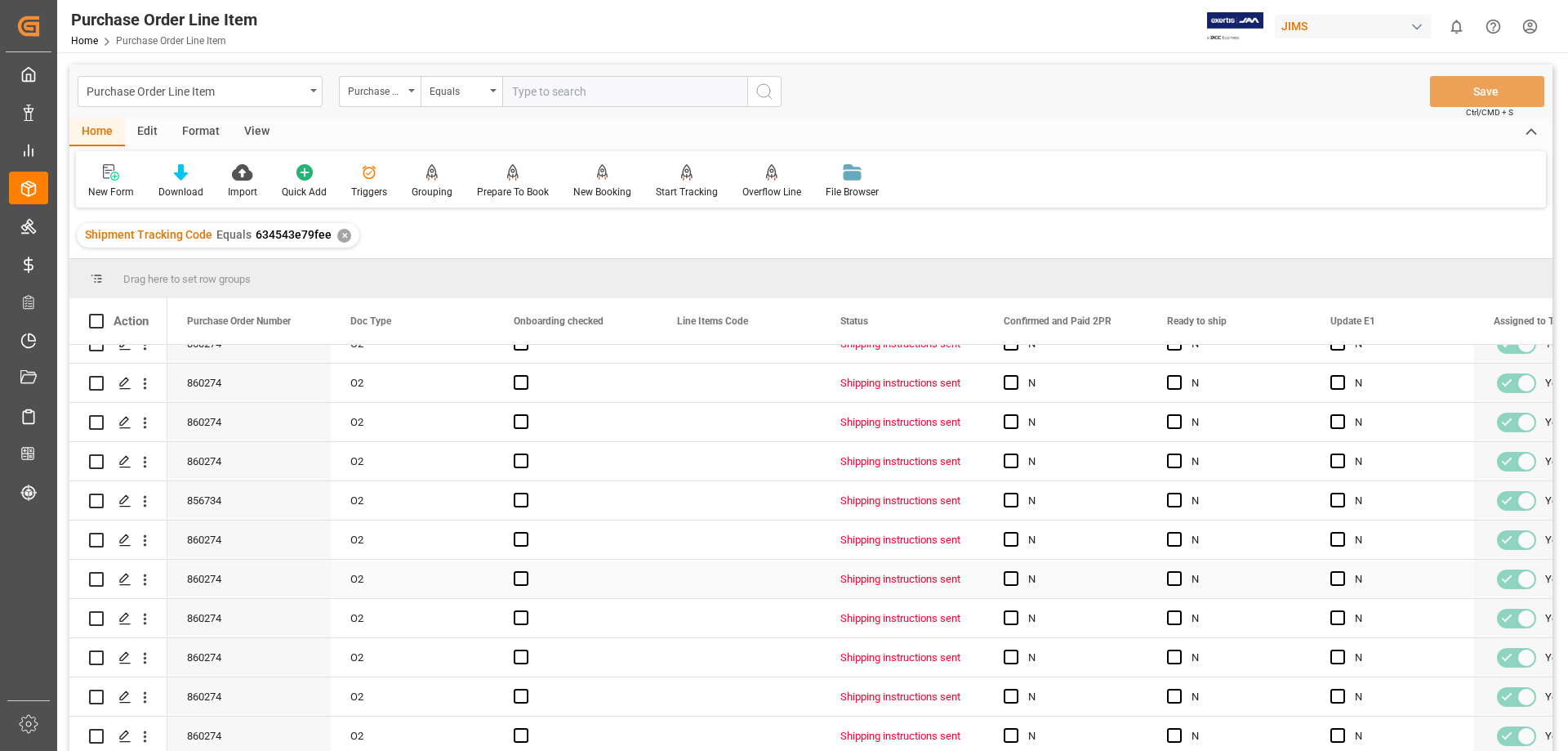
scroll to position [137, 0]
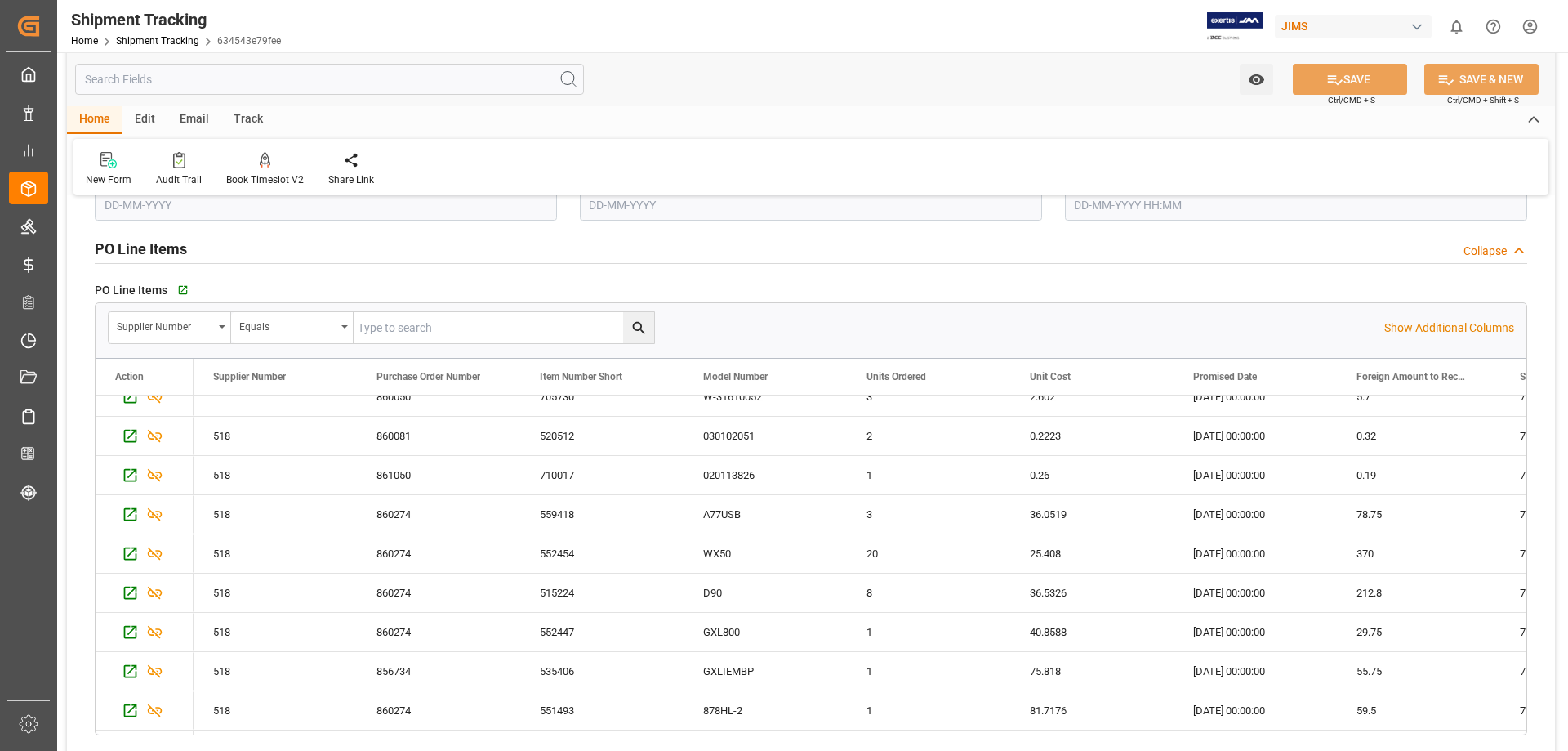
scroll to position [1226, 0]
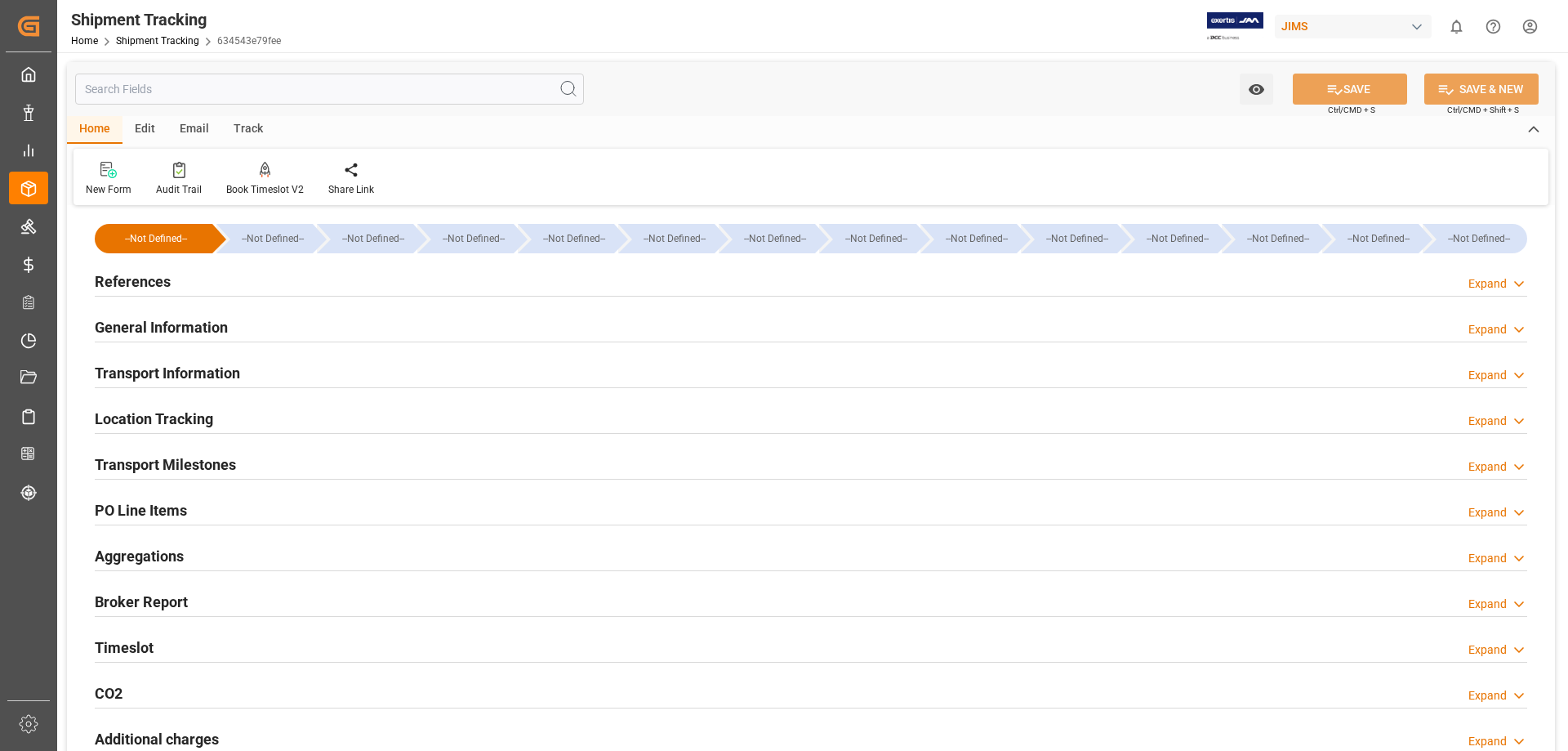
click at [173, 512] on h2 "PO Line Items" at bounding box center [141, 510] width 92 height 22
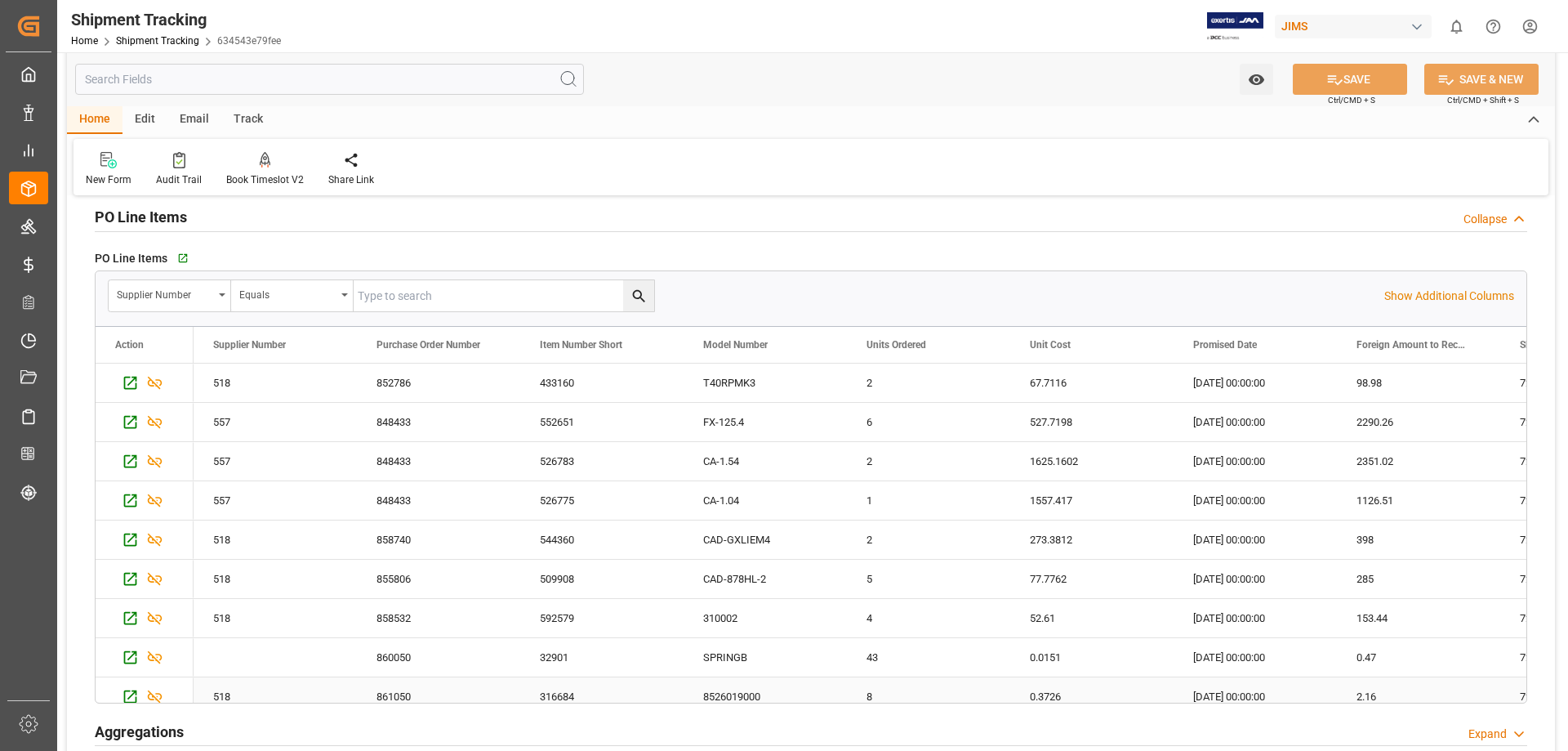
scroll to position [272, 0]
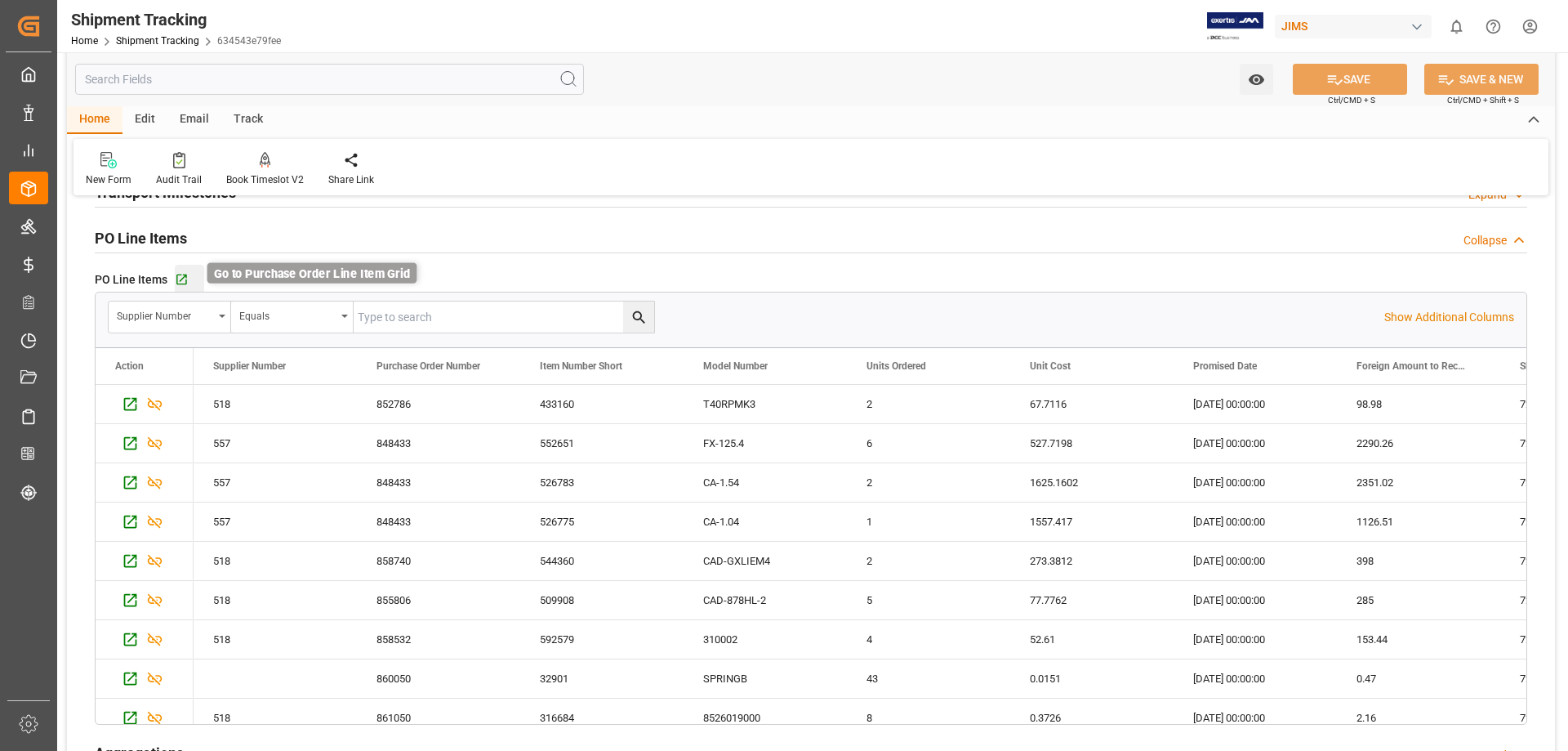
click at [183, 282] on icon "button" at bounding box center [182, 280] width 14 height 14
click at [221, 315] on icon "open menu" at bounding box center [223, 317] width 7 height 3
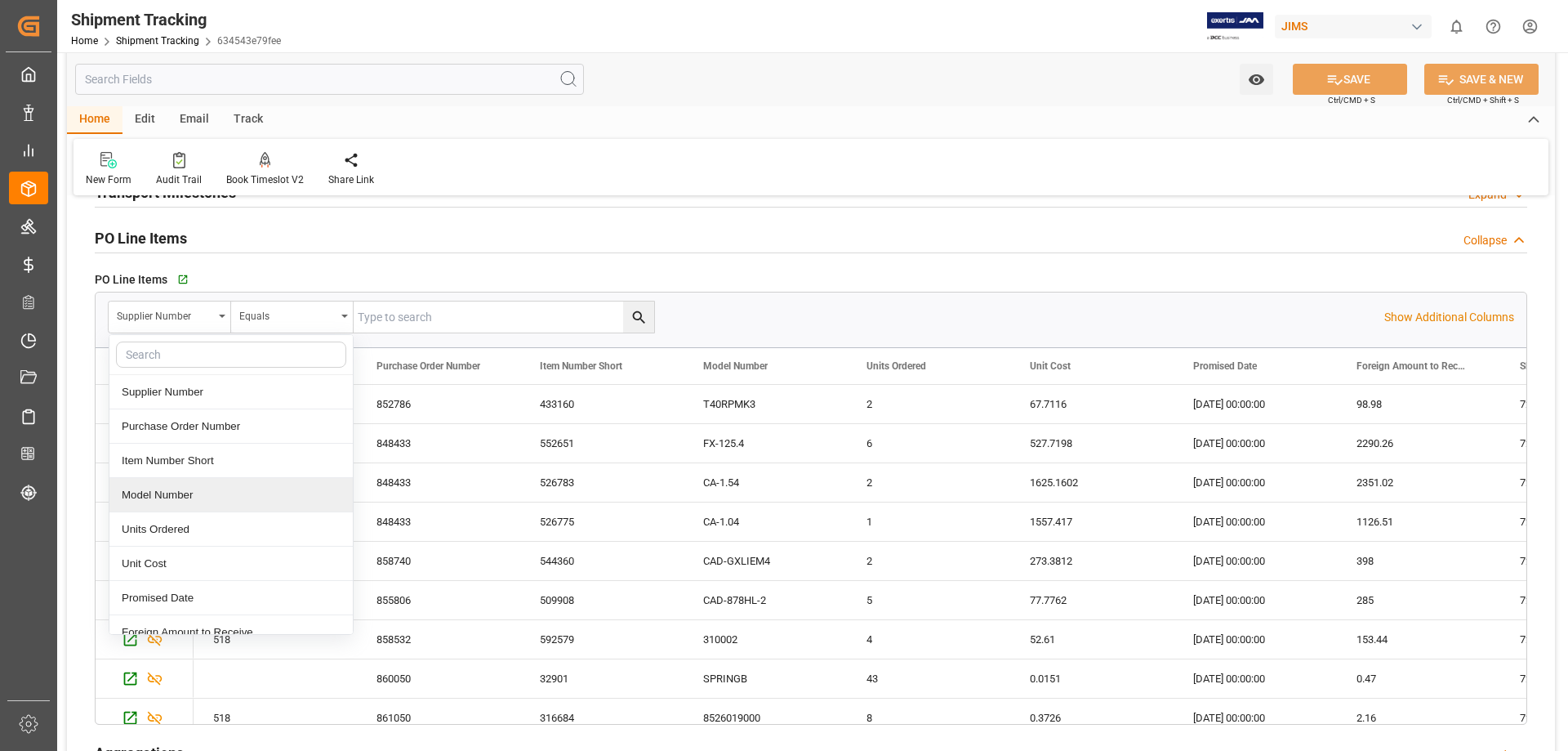
scroll to position [137, 0]
click at [242, 533] on div "Shipment Number" at bounding box center [231, 530] width 244 height 34
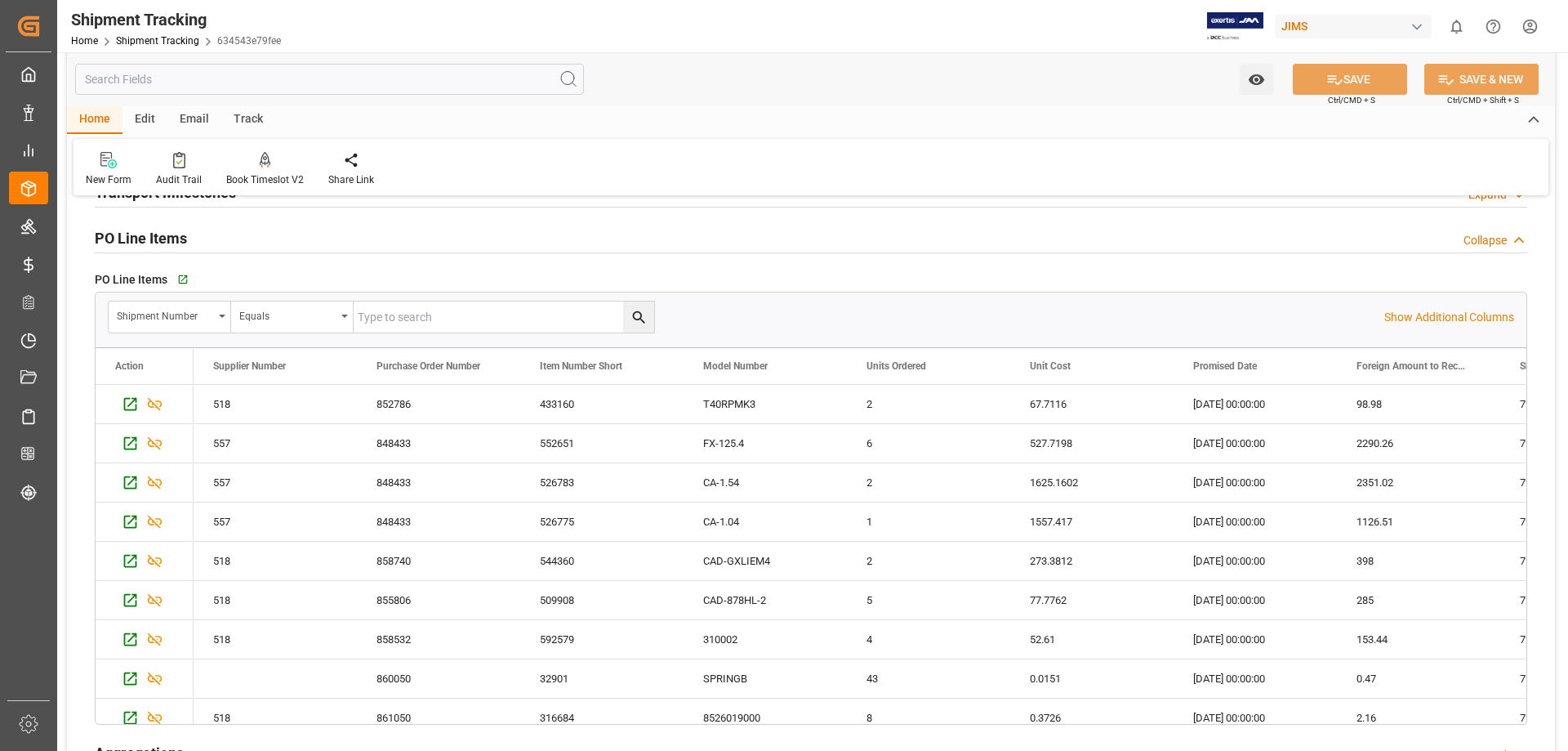
click at [468, 314] on input "text" at bounding box center [504, 318] width 301 height 31
click at [470, 329] on input "text" at bounding box center [504, 318] width 301 height 31
type input "72702"
click at [643, 312] on icon "search button" at bounding box center [639, 318] width 17 height 17
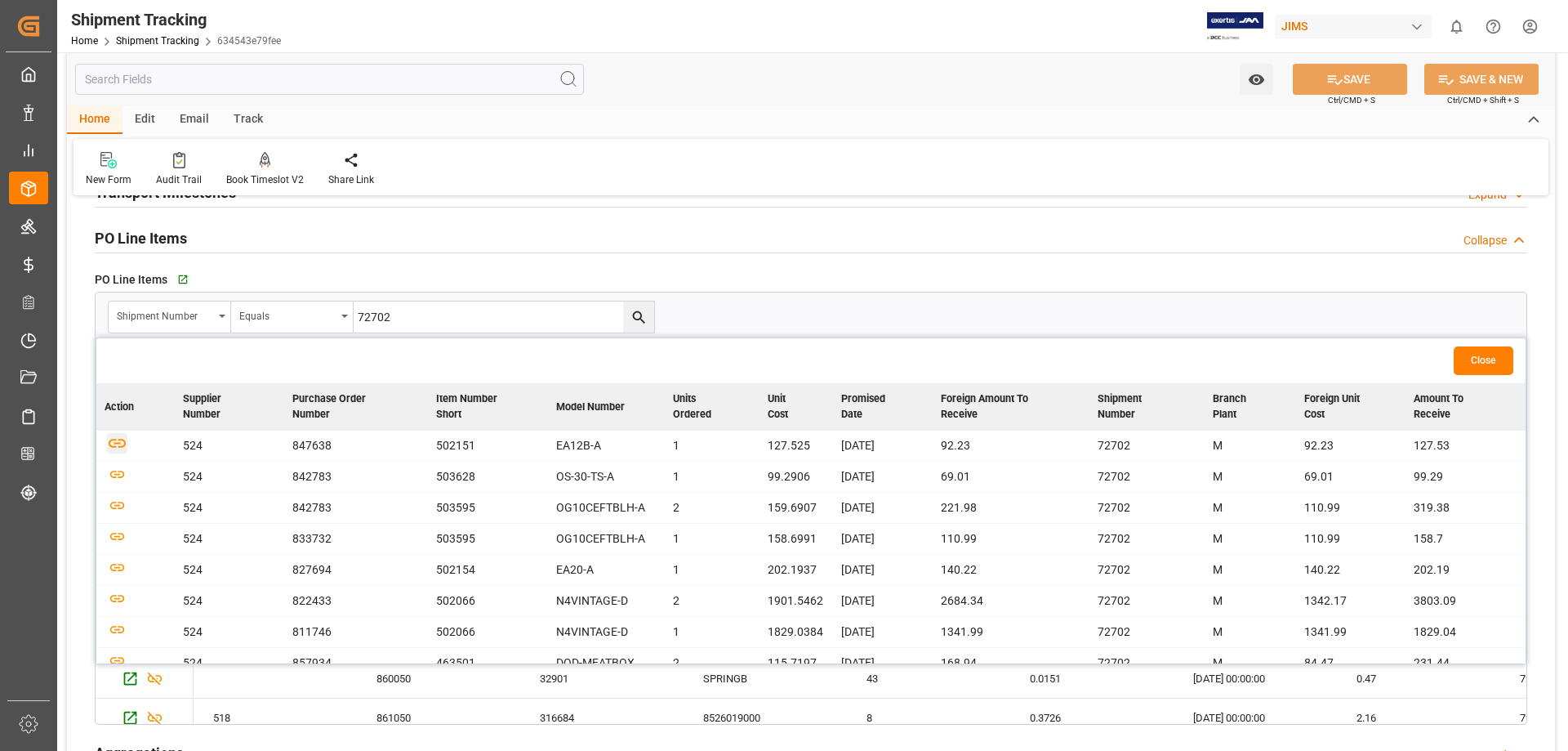
click at [117, 448] on icon "button" at bounding box center [117, 443] width 20 height 20
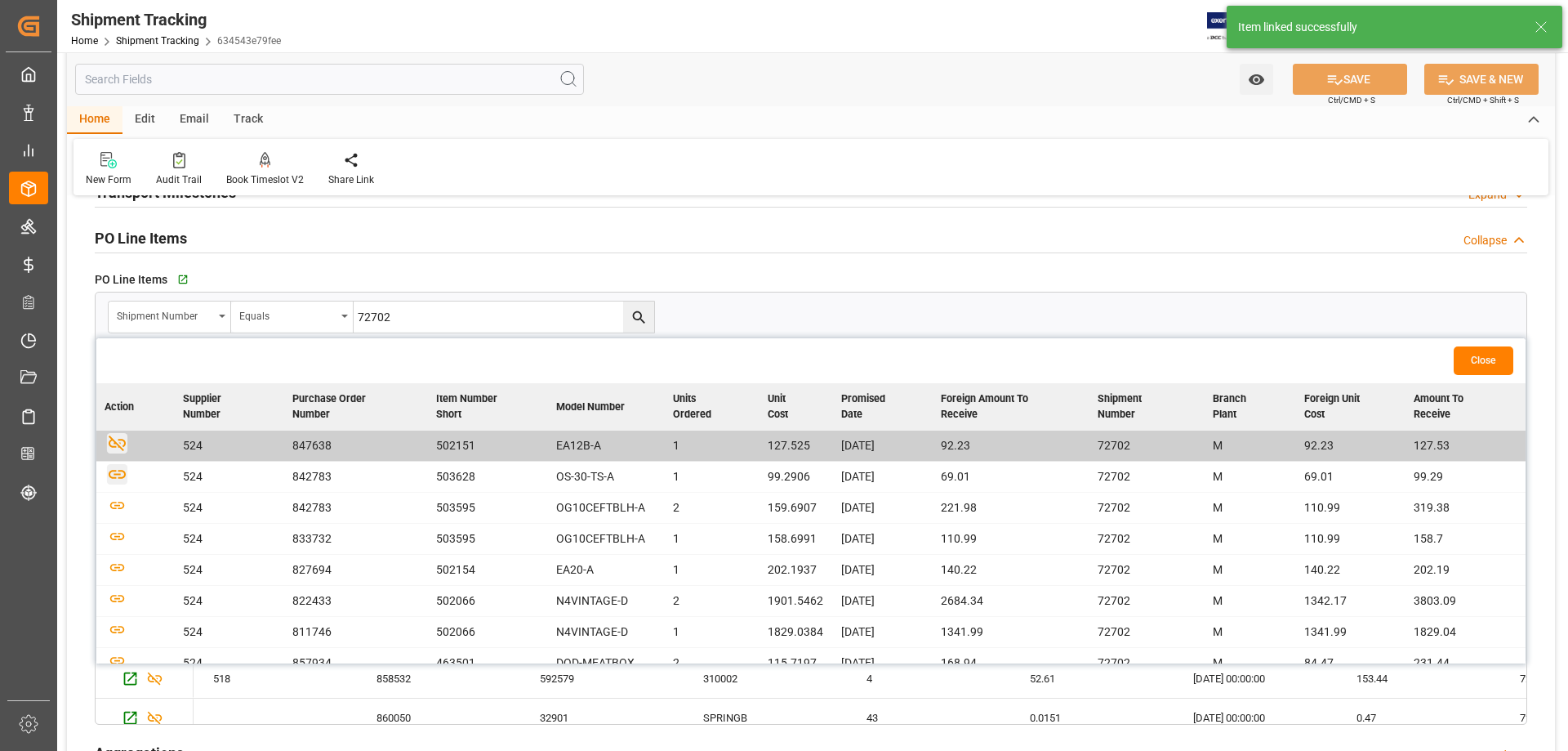
click at [114, 473] on icon "button" at bounding box center [117, 473] width 20 height 20
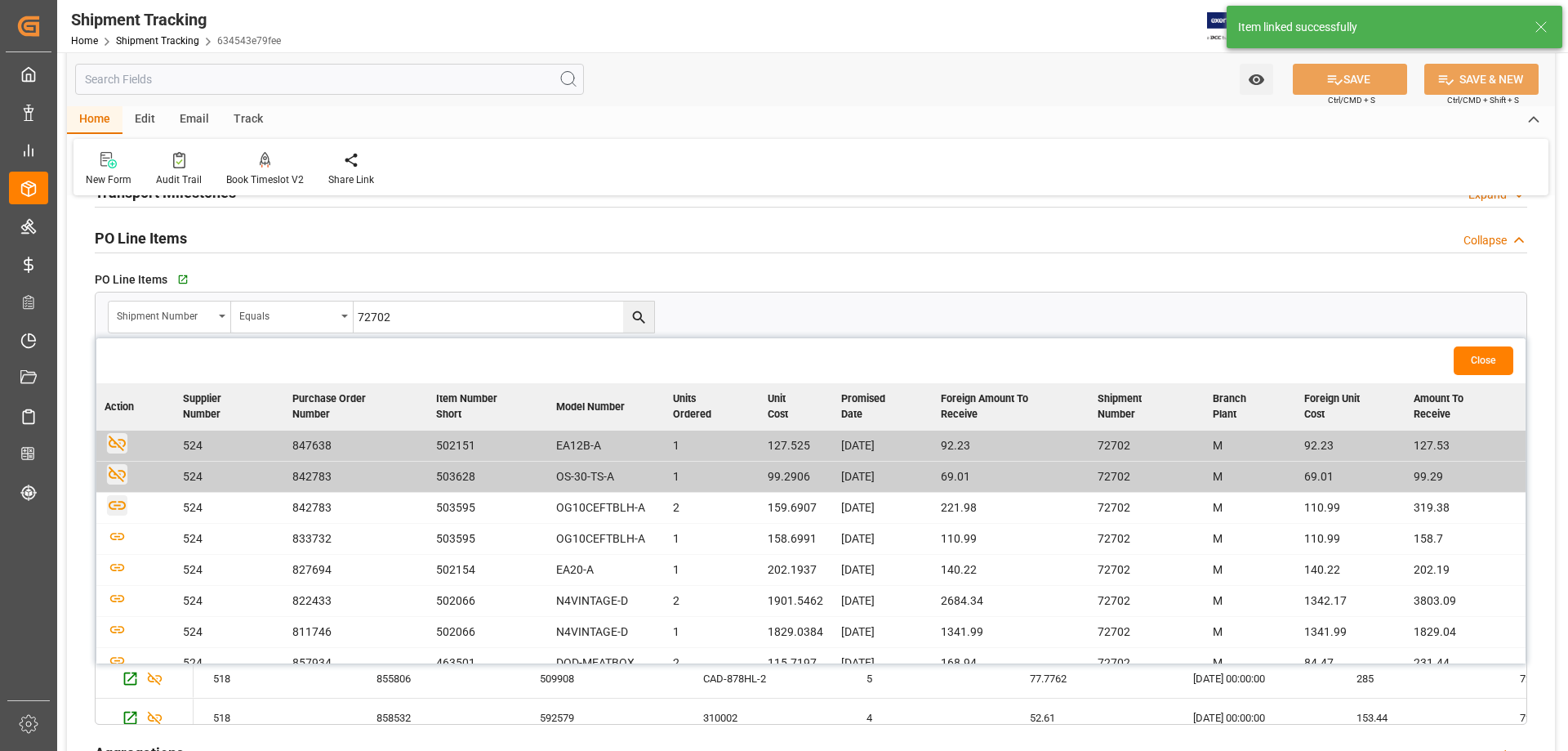
click at [120, 506] on icon "button" at bounding box center [117, 506] width 17 height 9
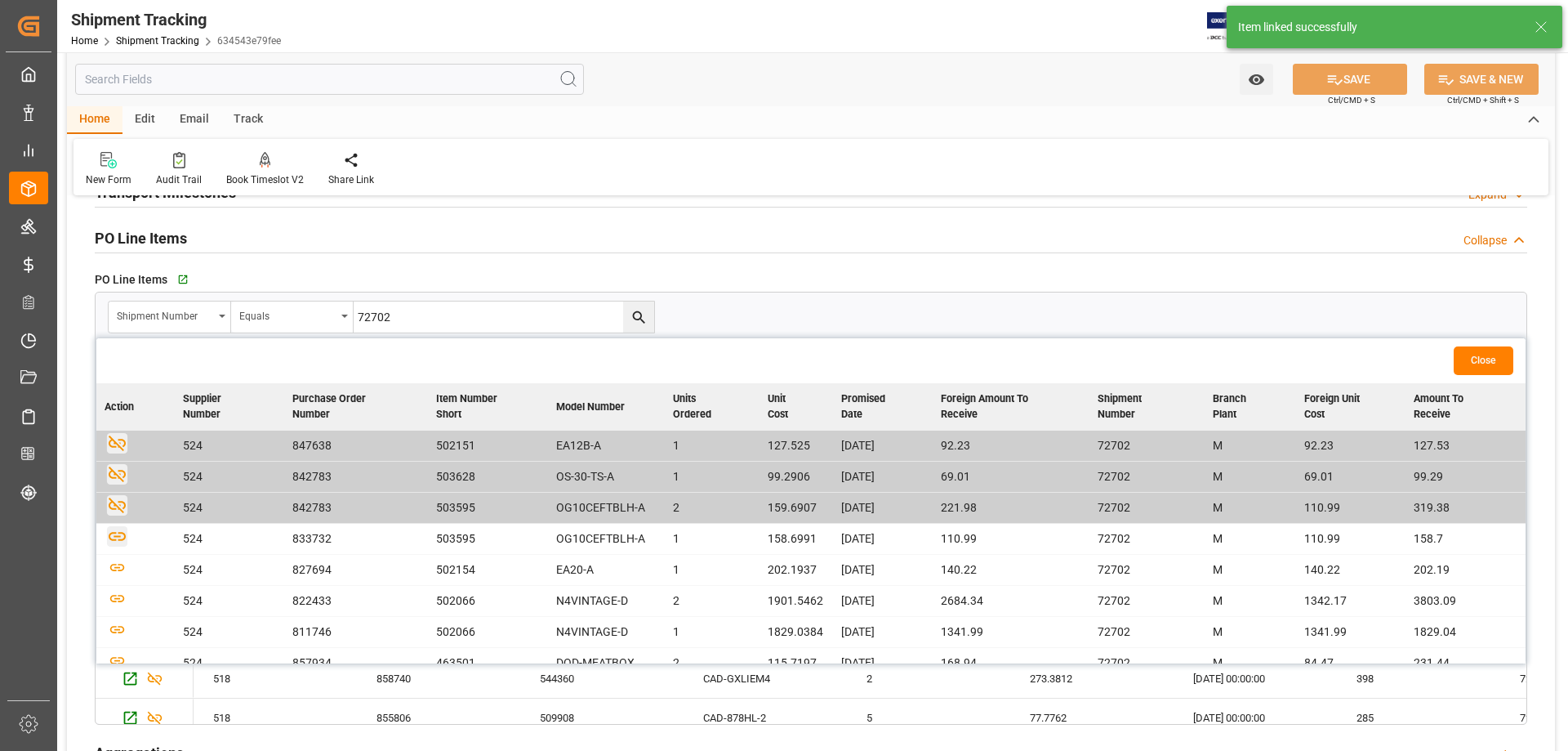
click at [119, 531] on icon "button" at bounding box center [117, 536] width 20 height 20
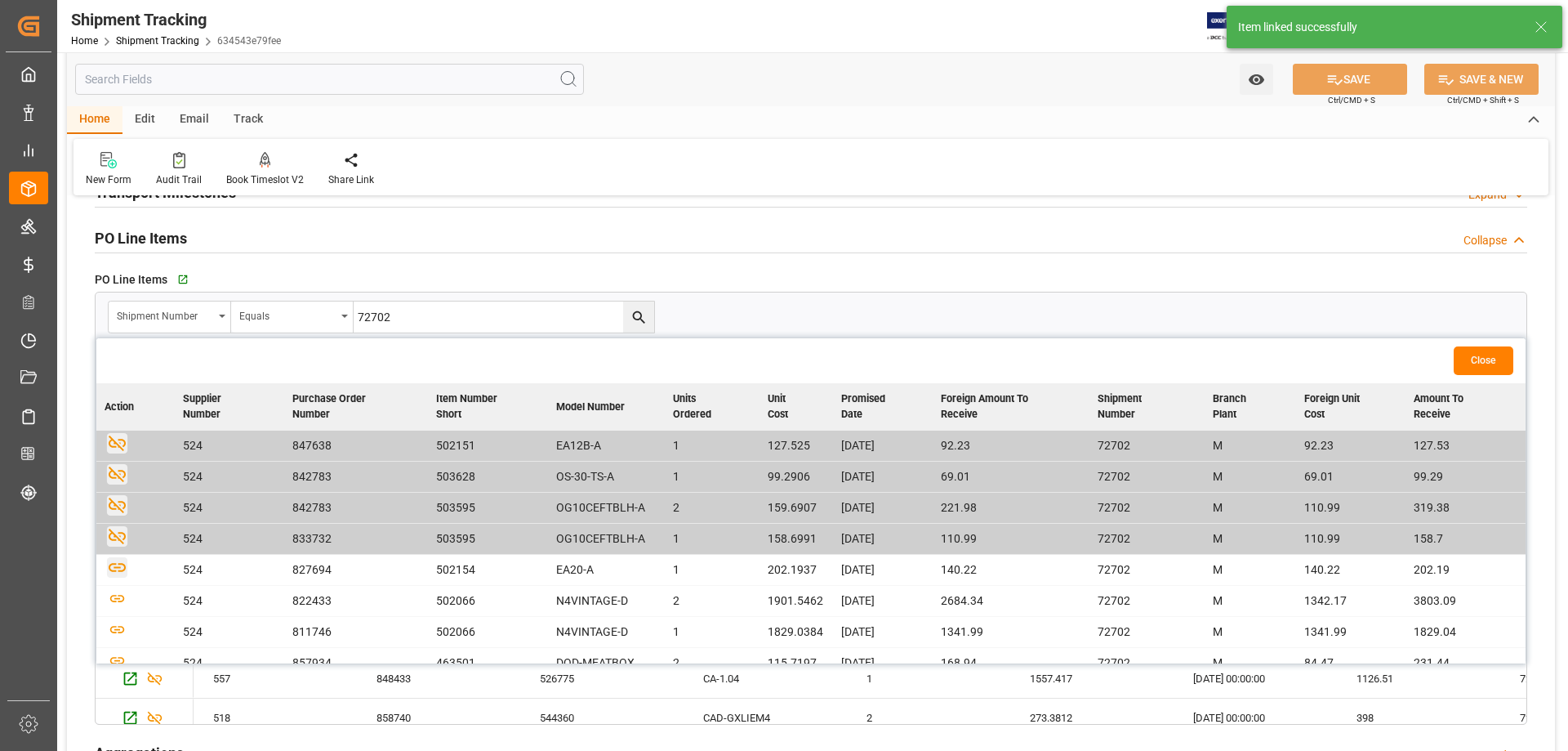
click at [117, 569] on icon "button" at bounding box center [117, 567] width 20 height 20
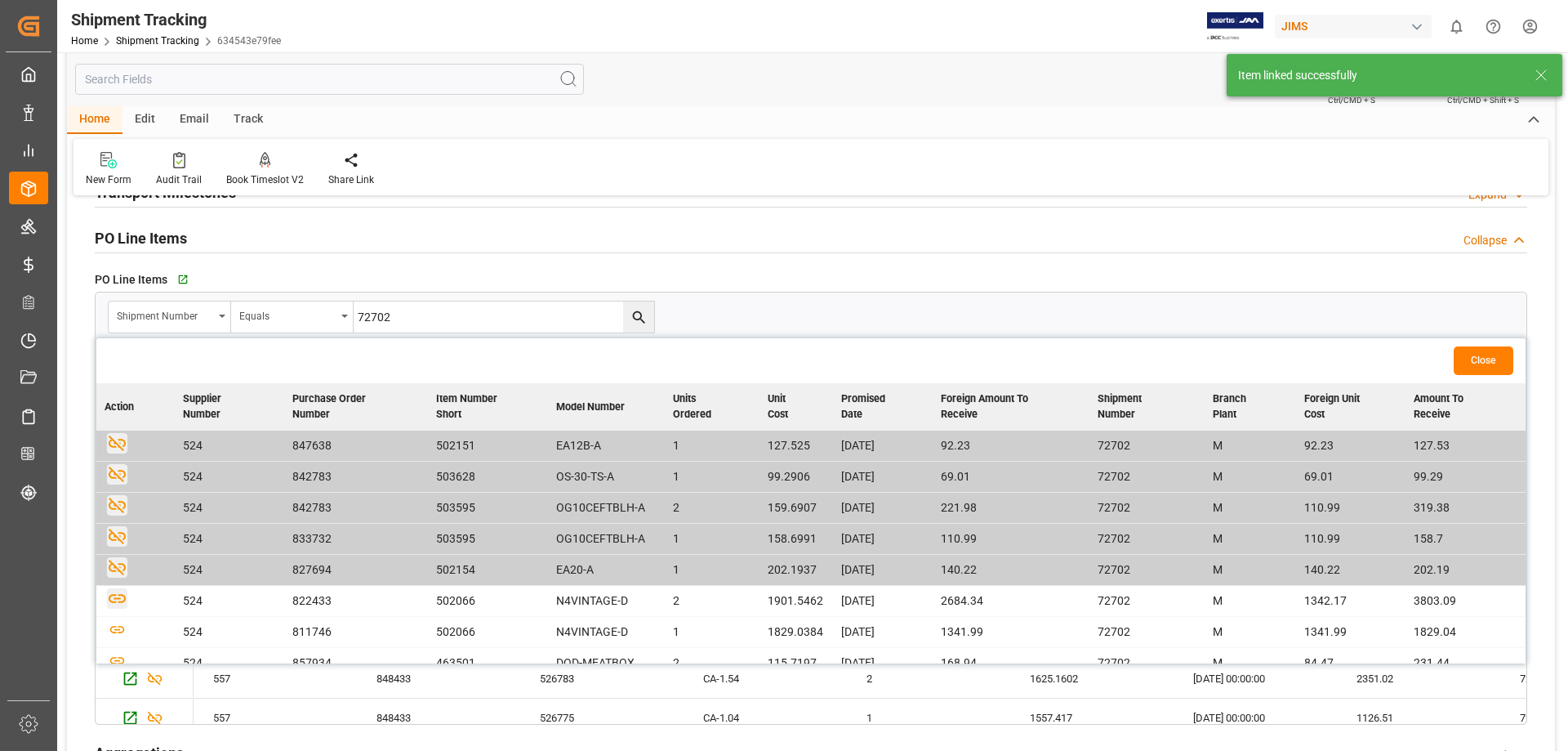
click at [119, 596] on icon "button" at bounding box center [117, 599] width 17 height 9
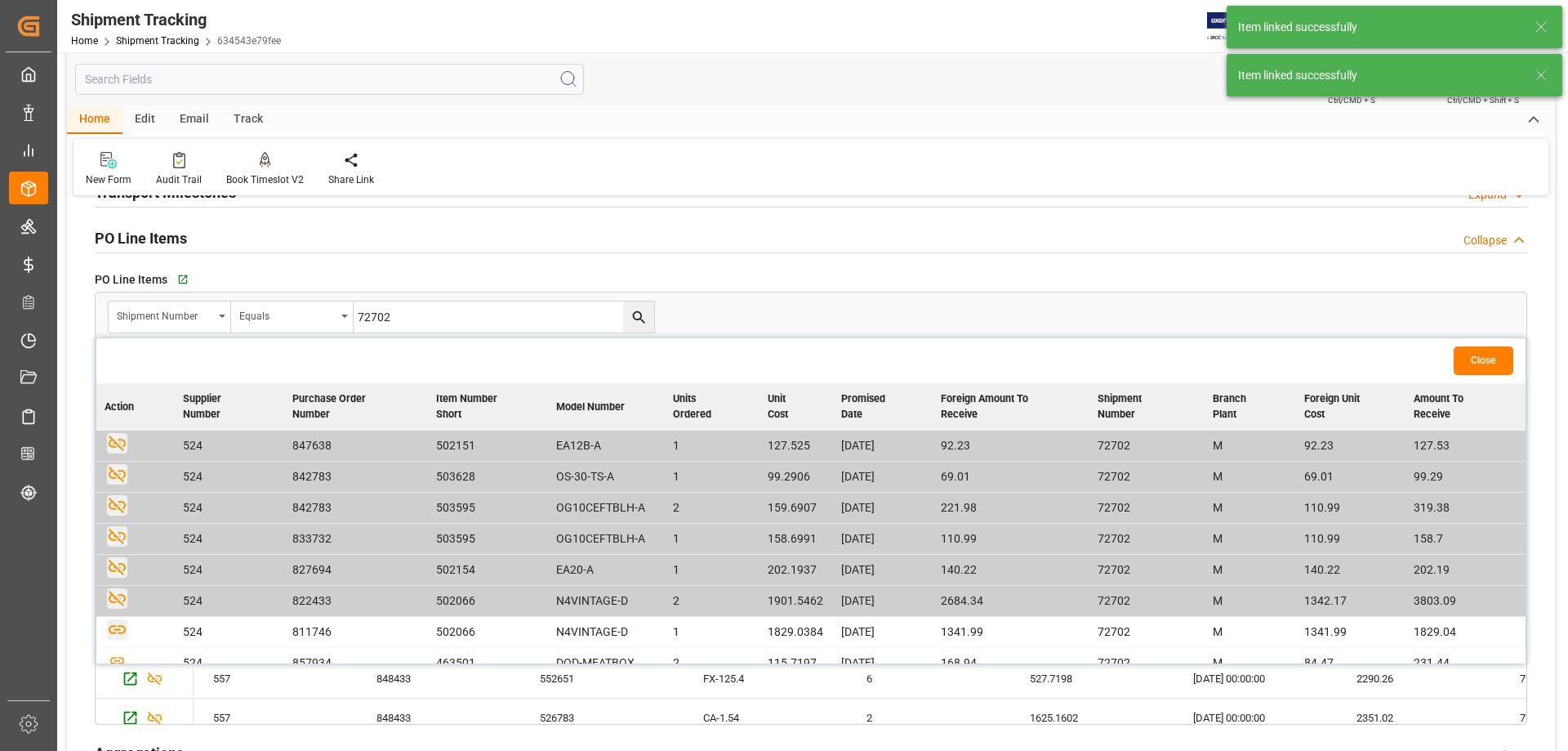
click at [117, 631] on icon "button" at bounding box center [117, 629] width 20 height 20
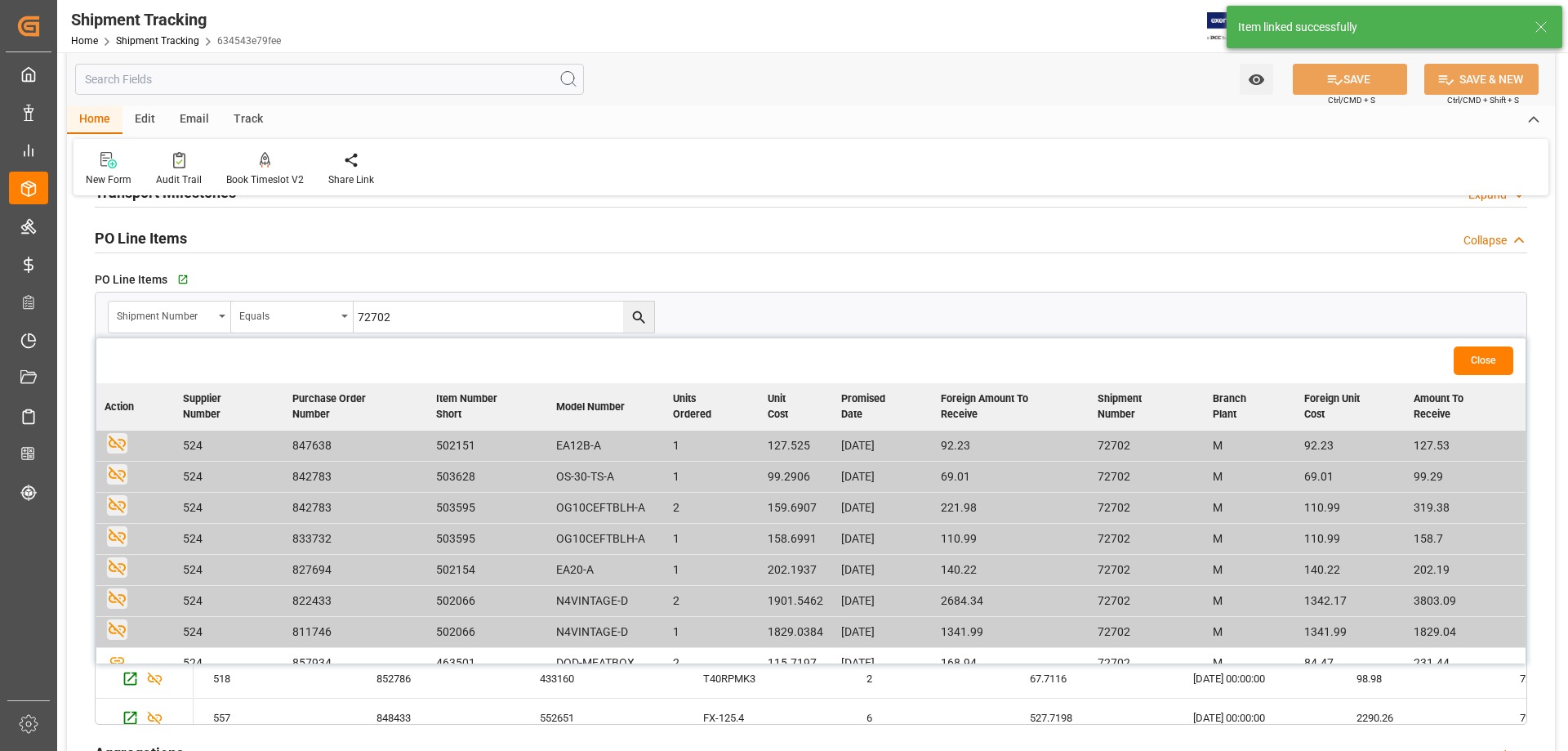
scroll to position [59, 0]
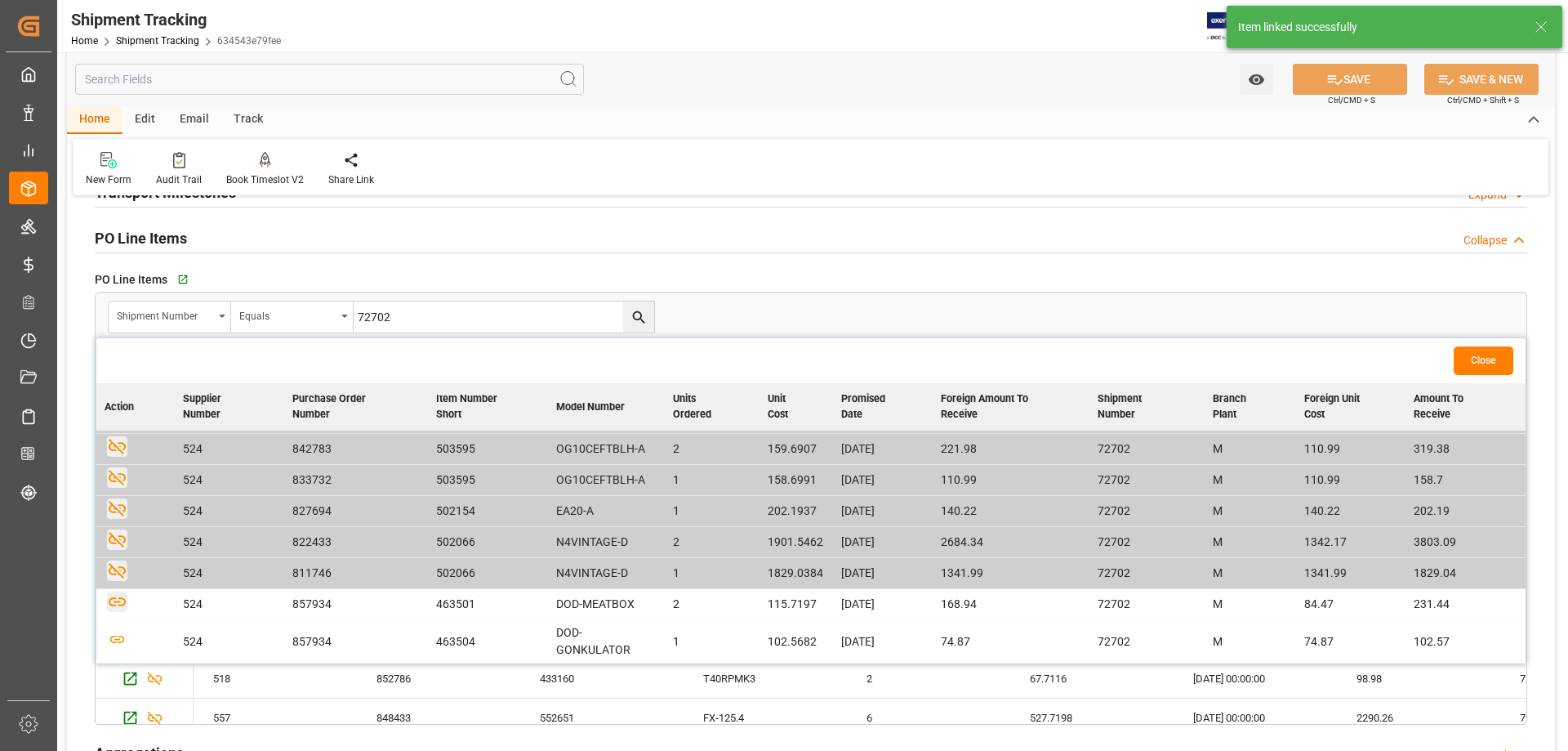
click at [116, 606] on icon "button" at bounding box center [117, 601] width 17 height 9
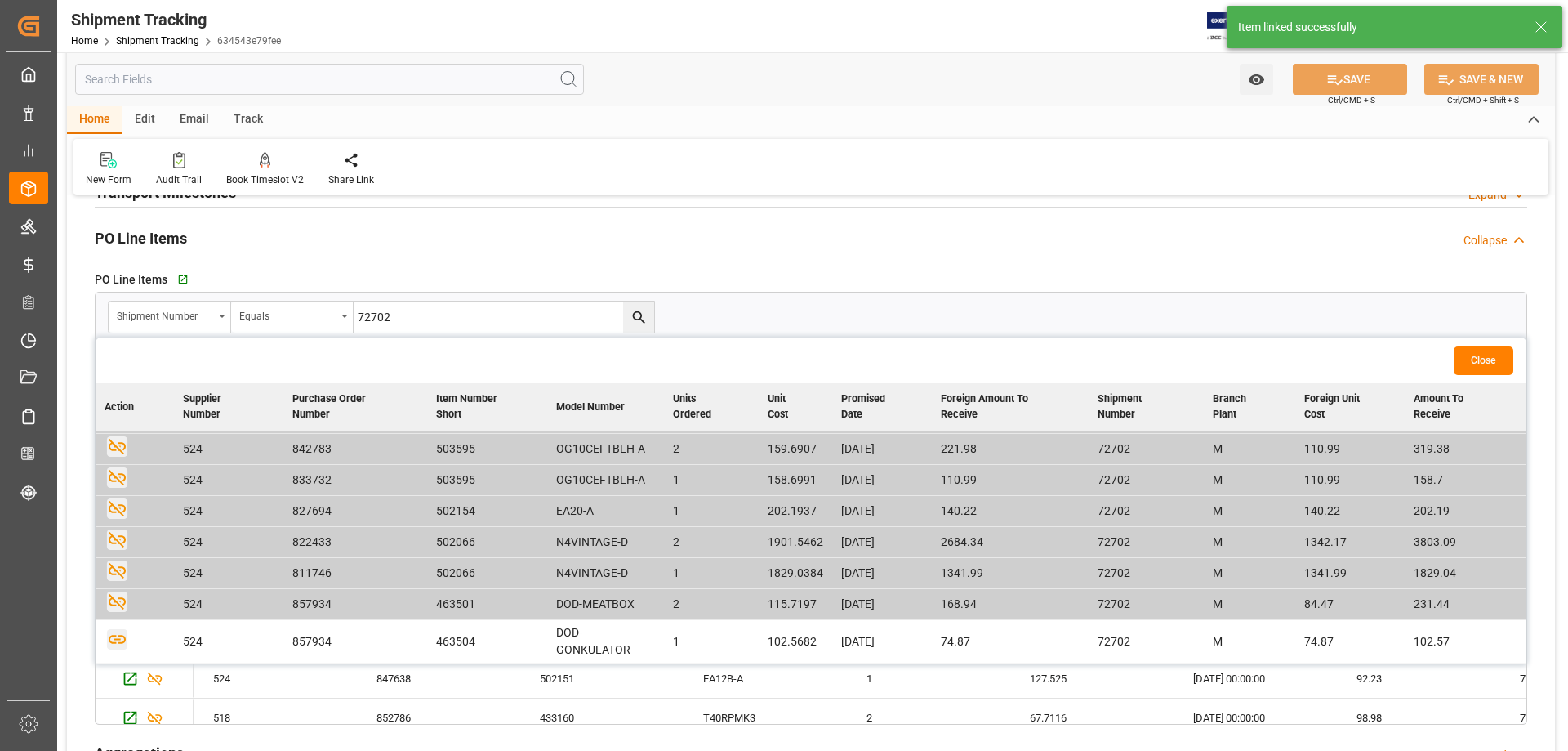
click at [117, 639] on icon "button" at bounding box center [117, 640] width 17 height 9
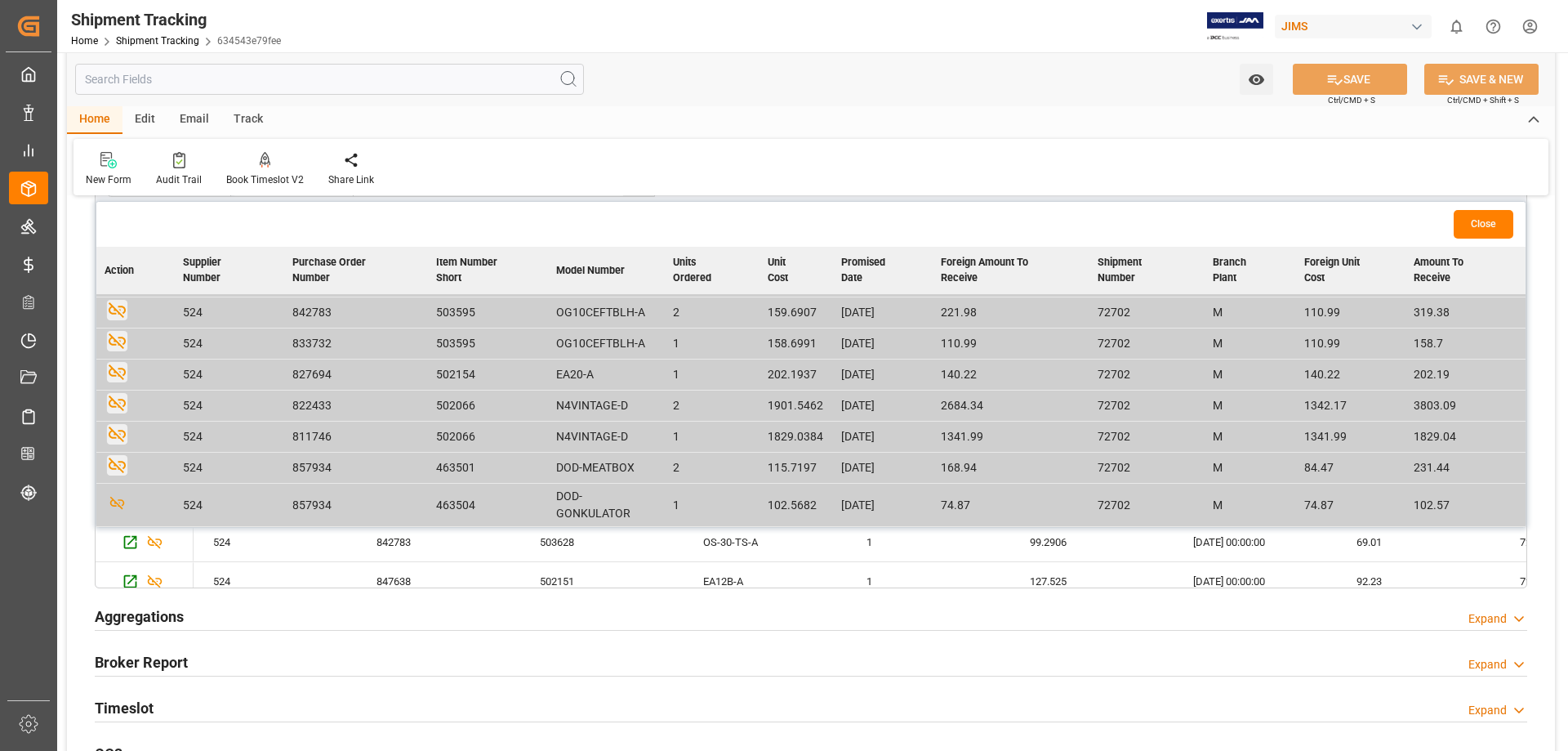
scroll to position [0, 0]
click at [1479, 227] on button "Close" at bounding box center [1484, 224] width 60 height 29
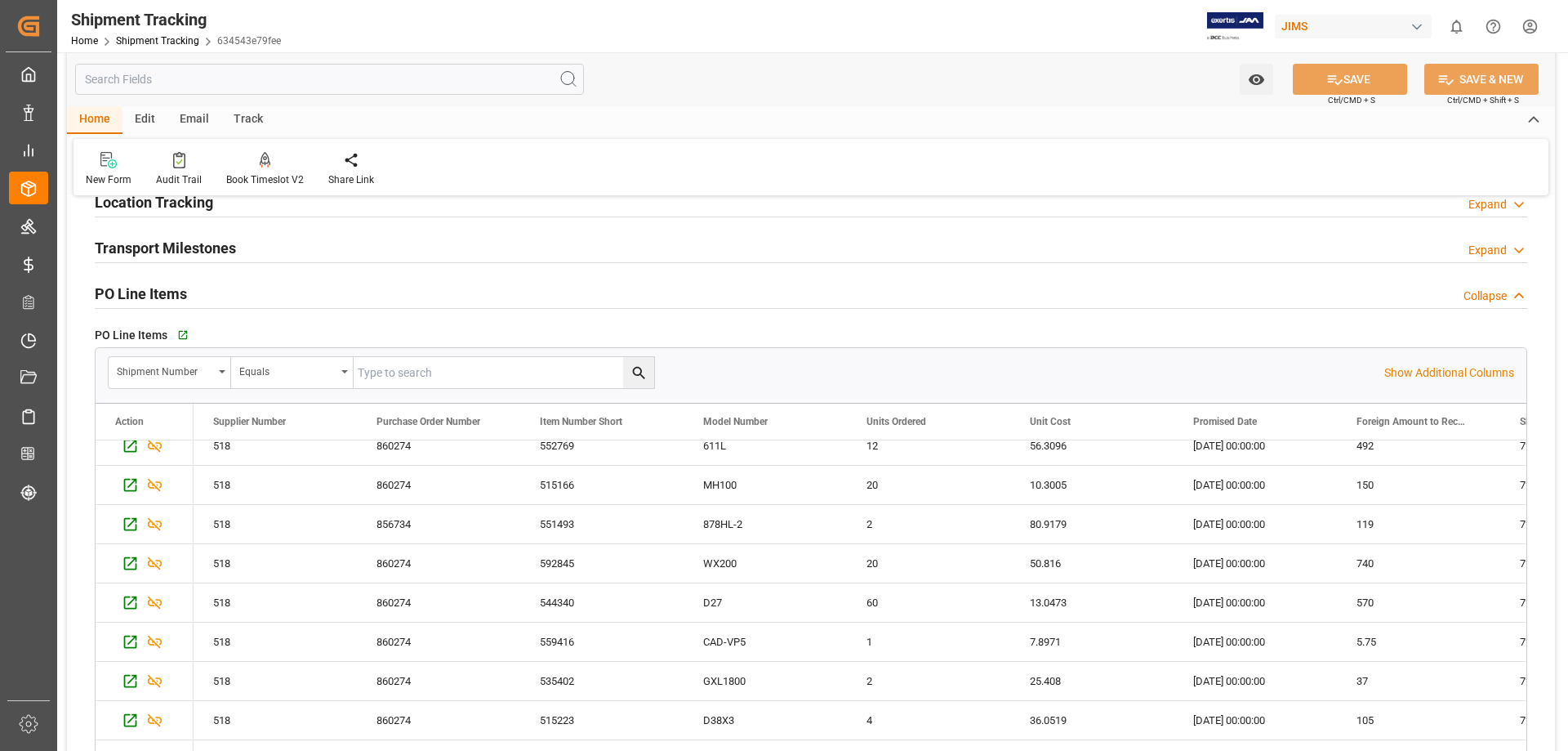
scroll to position [272, 0]
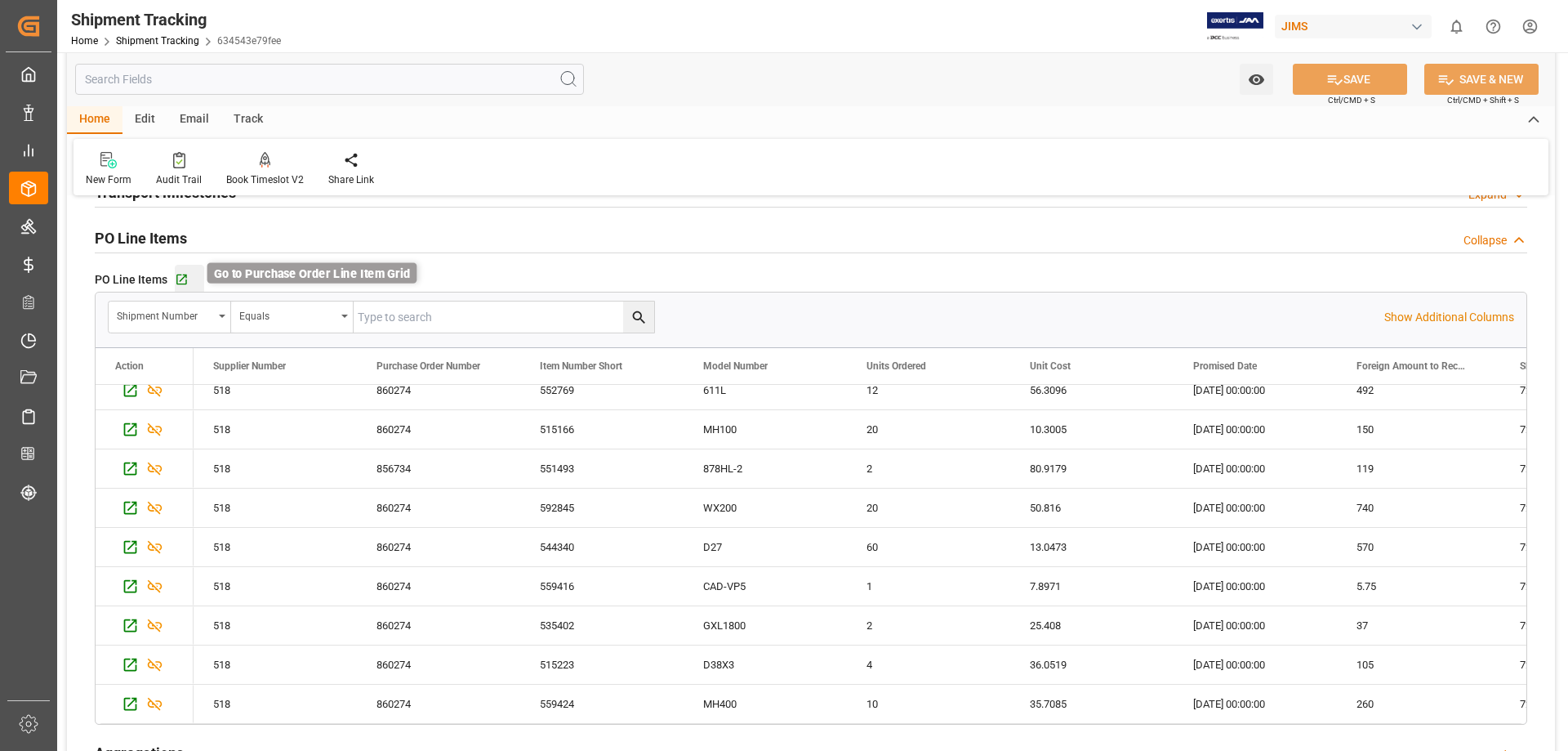
click at [183, 276] on icon "button" at bounding box center [182, 280] width 10 height 10
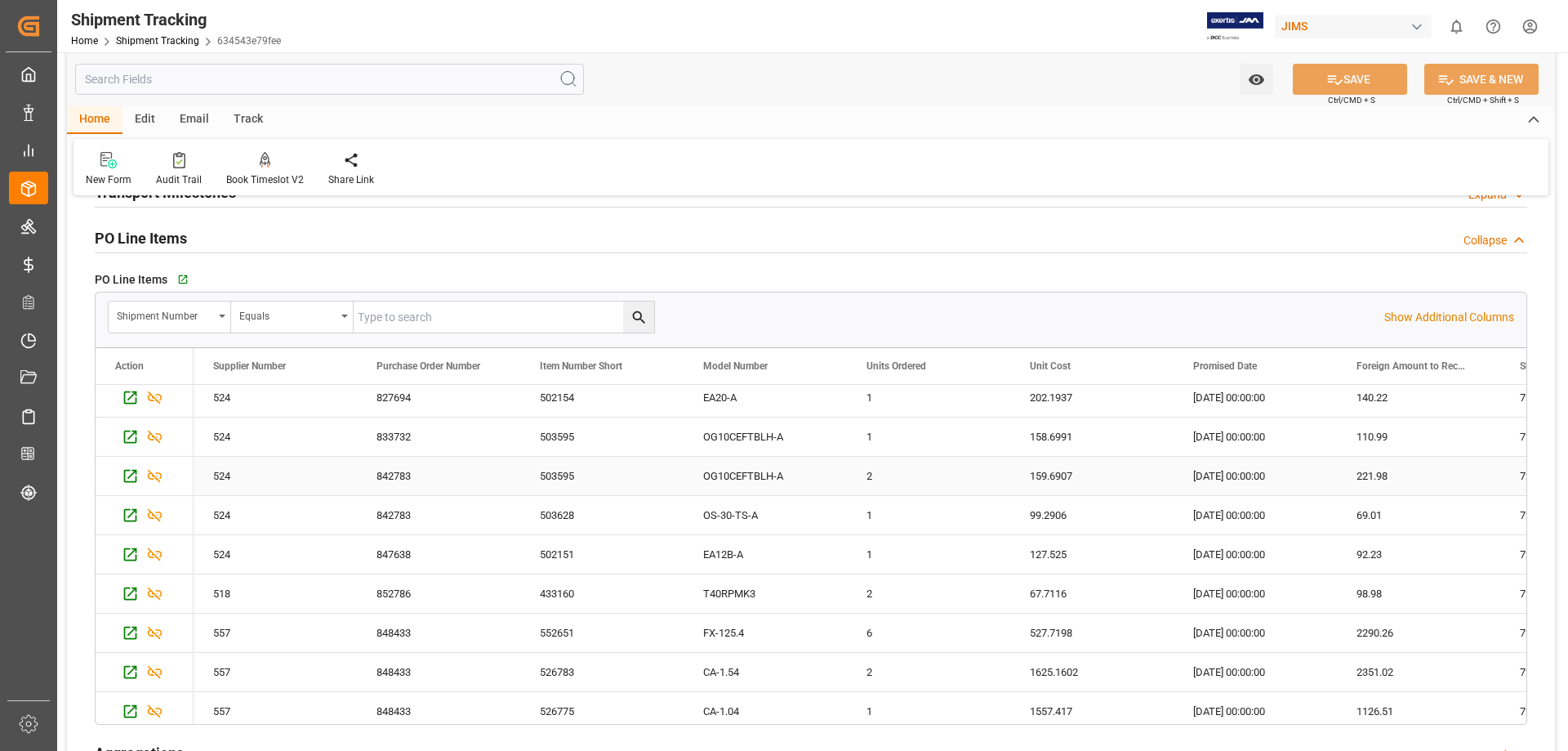
scroll to position [0, 0]
